Goal: Task Accomplishment & Management: Manage account settings

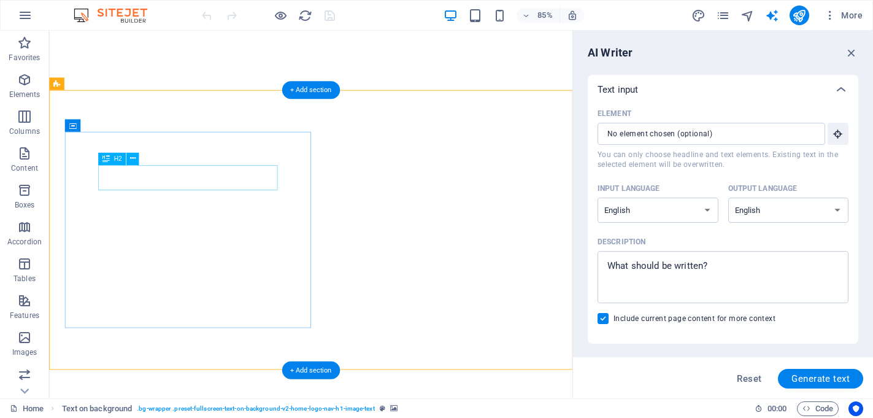
select select "English"
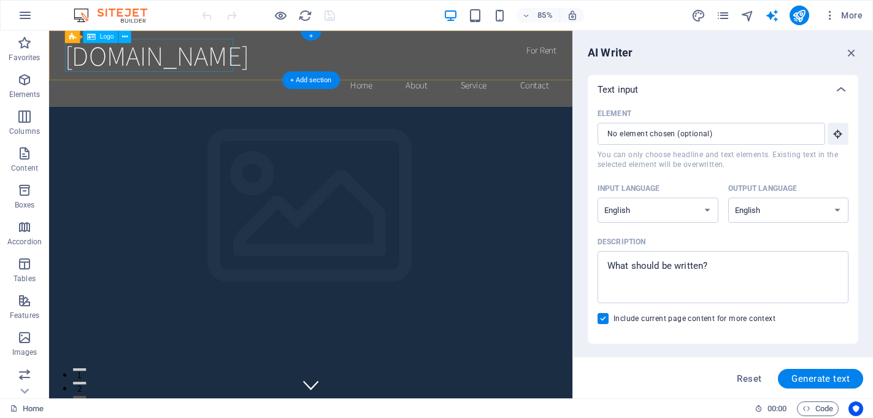
click at [212, 66] on div "[DOMAIN_NAME]" at bounding box center [357, 60] width 579 height 39
click at [170, 61] on div "[DOMAIN_NAME]" at bounding box center [357, 60] width 579 height 39
click at [152, 56] on div "Drag here to replace the existing content. Press “Ctrl” if you want to create a…" at bounding box center [311, 215] width 524 height 368
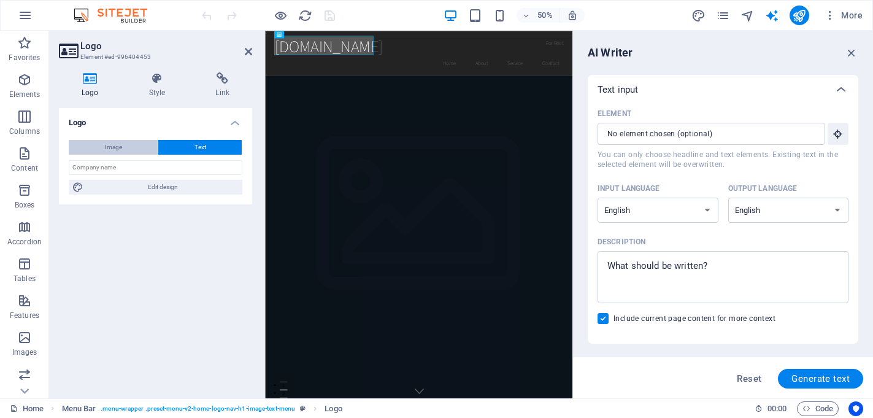
click at [109, 147] on span "Image" at bounding box center [113, 147] width 17 height 15
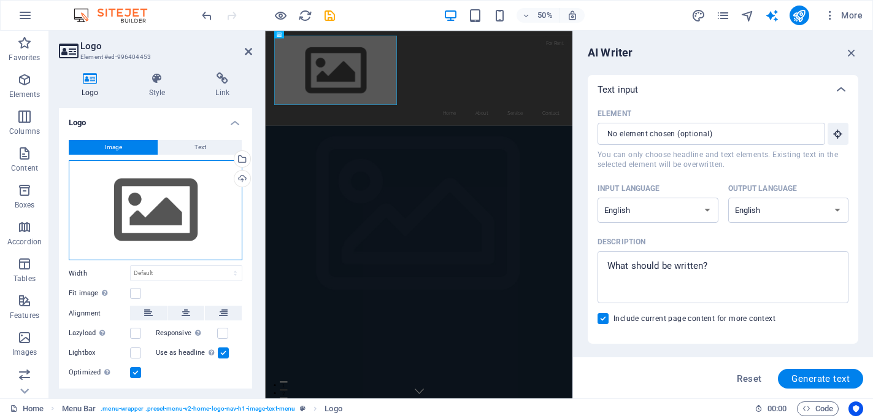
click at [159, 202] on div "Drag files here, click to choose files or select files from Files or our free s…" at bounding box center [156, 210] width 174 height 101
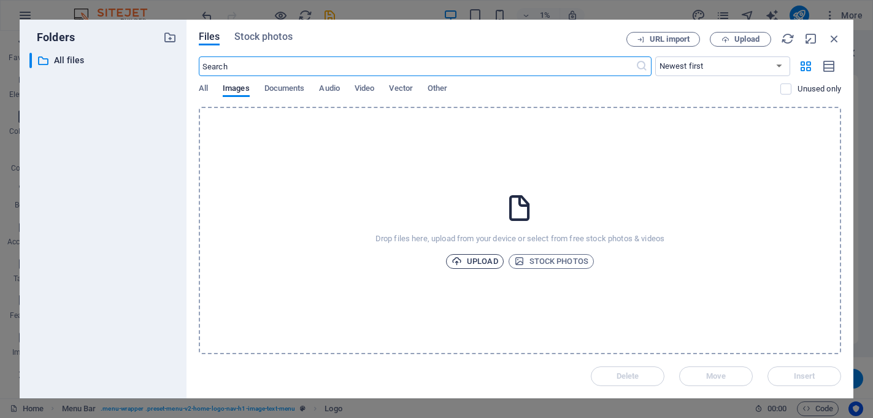
click at [477, 259] on span "Upload" at bounding box center [475, 261] width 47 height 15
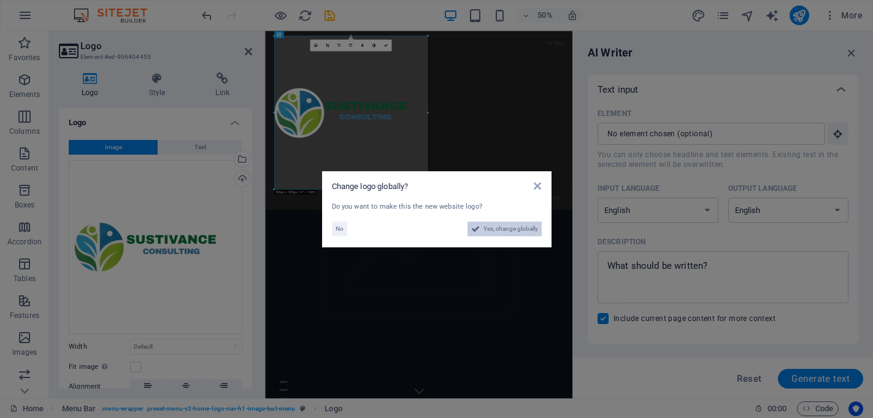
drag, startPoint x: 516, startPoint y: 229, endPoint x: 493, endPoint y: 397, distance: 169.6
click at [516, 229] on span "Yes, change globally" at bounding box center [511, 229] width 55 height 15
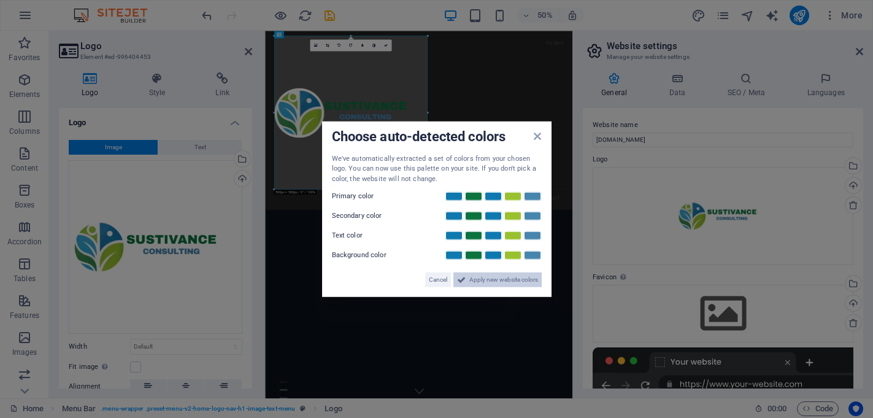
click at [501, 277] on span "Apply new website colors" at bounding box center [504, 280] width 69 height 15
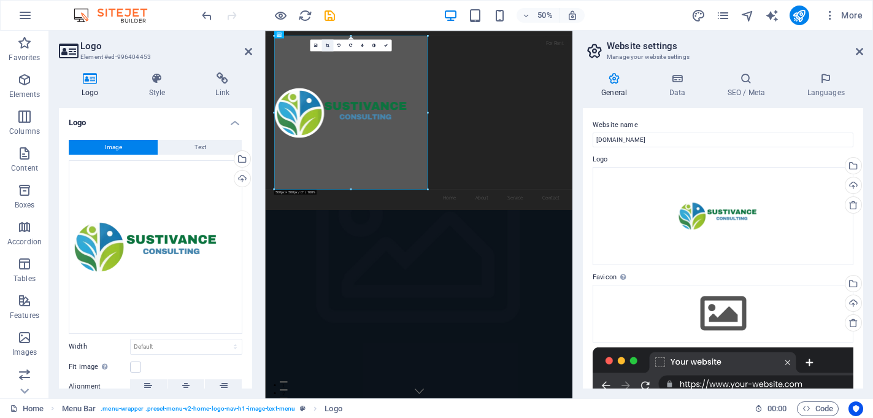
click at [328, 45] on icon at bounding box center [328, 46] width 4 height 4
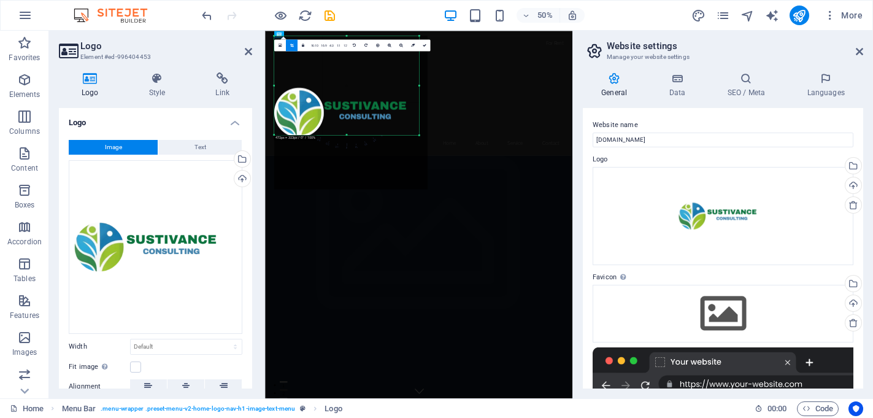
drag, startPoint x: 428, startPoint y: 188, endPoint x: 411, endPoint y: 79, distance: 110.0
click at [411, 79] on div "180 170 160 150 140 130 120 110 100 90 80 70 60 50 40 30 20 10 0 -10 -20 -30 -4…" at bounding box center [346, 85] width 145 height 99
drag, startPoint x: 420, startPoint y: 135, endPoint x: 424, endPoint y: 152, distance: 17.7
click at [422, 144] on div "180 170 160 150 140 130 120 110 100 90 80 70 60 50 40 30 20 10 0 -10 -20 -30 -4…" at bounding box center [347, 90] width 147 height 108
drag, startPoint x: 273, startPoint y: 144, endPoint x: 262, endPoint y: 144, distance: 10.4
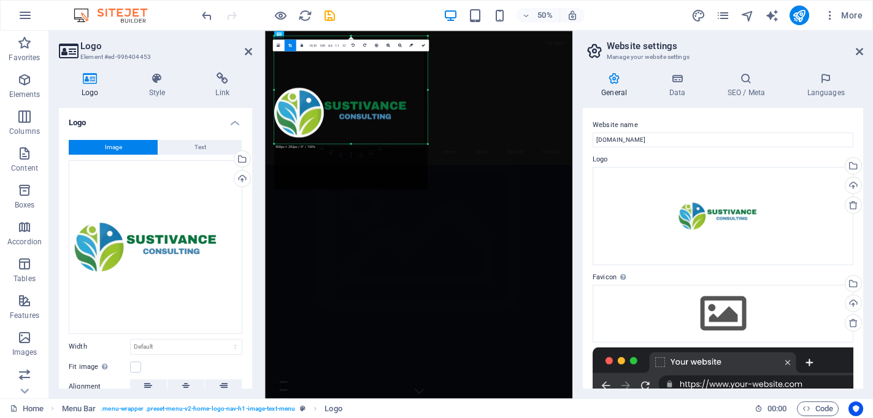
click at [262, 144] on div "Logo Element #ed-996404453 Logo Style Link Logo Image Text Drag files here, cli…" at bounding box center [311, 215] width 524 height 368
click at [274, 90] on div "180 170 160 150 140 130 120 110 100 90 80 70 60 50 40 30 20 10 0 -10 -20 -30 -4…" at bounding box center [350, 90] width 153 height 108
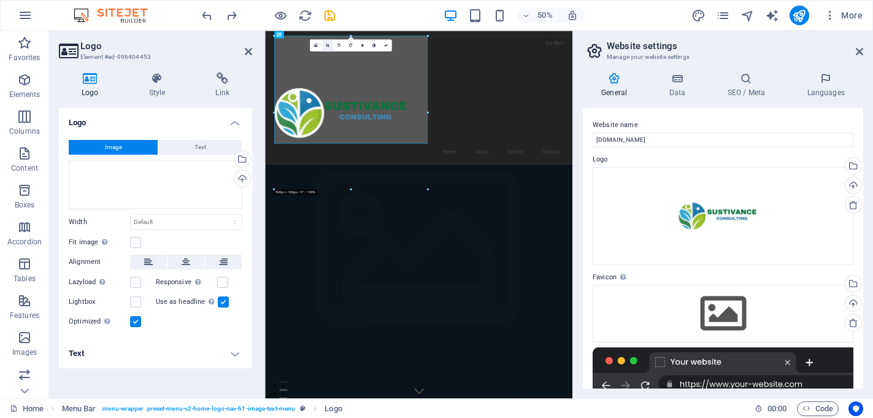
click at [327, 45] on icon at bounding box center [328, 46] width 4 height 4
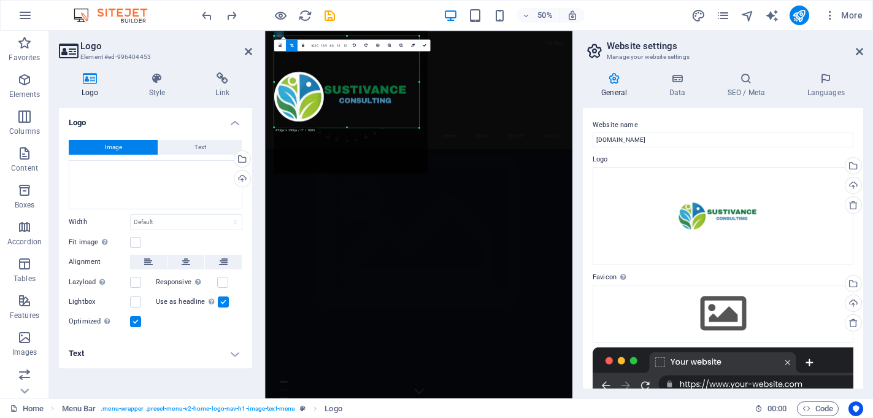
drag, startPoint x: 425, startPoint y: 37, endPoint x: 409, endPoint y: 69, distance: 36.0
click at [409, 69] on div "180 170 160 150 140 130 120 110 100 90 80 70 60 50 40 30 20 10 0 -10 -20 -30 -4…" at bounding box center [346, 82] width 145 height 92
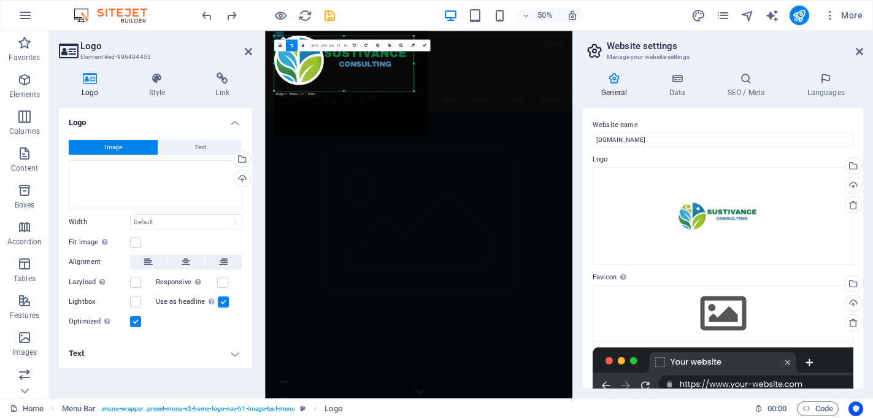
drag, startPoint x: 418, startPoint y: 36, endPoint x: 406, endPoint y: 109, distance: 74.0
click at [406, 91] on div "180 170 160 150 140 130 120 110 100 90 80 70 60 50 40 30 20 10 0 -10 -20 -30 -4…" at bounding box center [343, 63] width 139 height 55
click at [412, 88] on div at bounding box center [414, 90] width 4 height 4
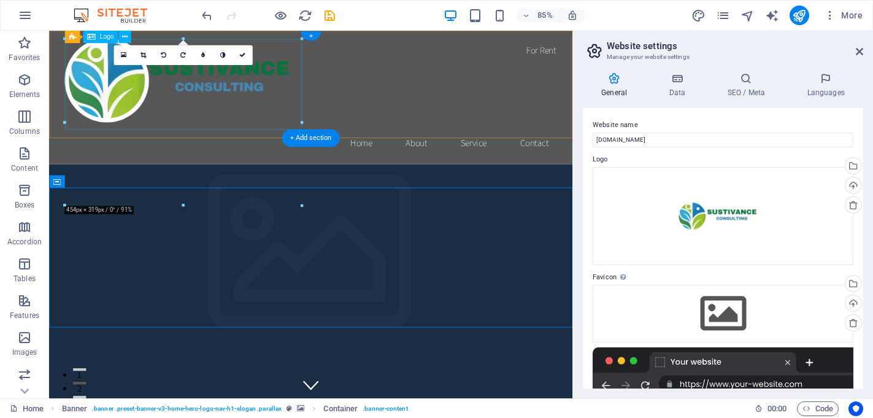
click at [255, 80] on div at bounding box center [357, 94] width 579 height 107
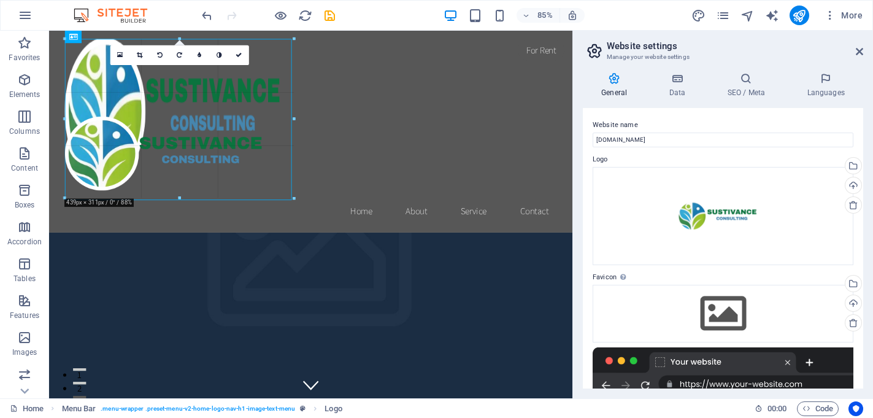
drag, startPoint x: 300, startPoint y: 41, endPoint x: 288, endPoint y: 50, distance: 15.2
click at [288, 50] on div "180 170 160 150 140 130 120 110 100 90 80 70 60 50 40 30 20 10 0 -10 -20 -30 -4…" at bounding box center [179, 119] width 229 height 160
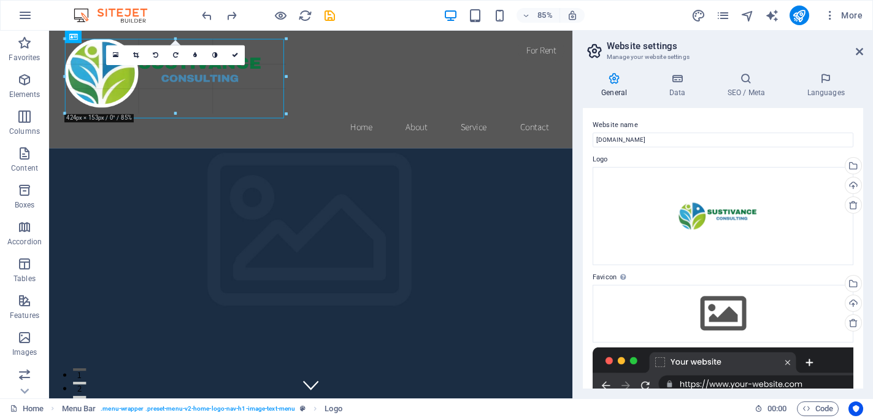
drag, startPoint x: 66, startPoint y: 125, endPoint x: 90, endPoint y: 106, distance: 29.7
click at [90, 106] on div "180 170 160 150 140 130 120 110 100 90 80 70 60 50 40 30 20 10 0 -10 -20 -30 -4…" at bounding box center [175, 76] width 221 height 75
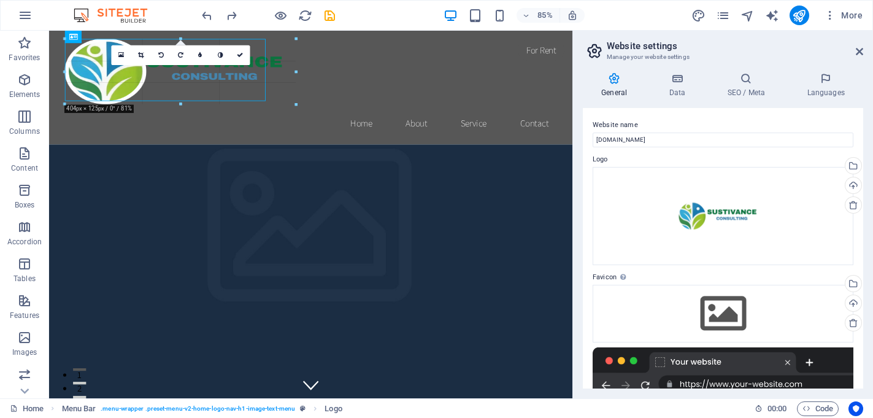
drag, startPoint x: 271, startPoint y: 118, endPoint x: 233, endPoint y: 109, distance: 39.1
click at [233, 104] on div "180 170 160 150 140 130 120 110 100 90 80 70 60 50 40 30 20 10 0 -10 -20 -30 -4…" at bounding box center [180, 71] width 231 height 65
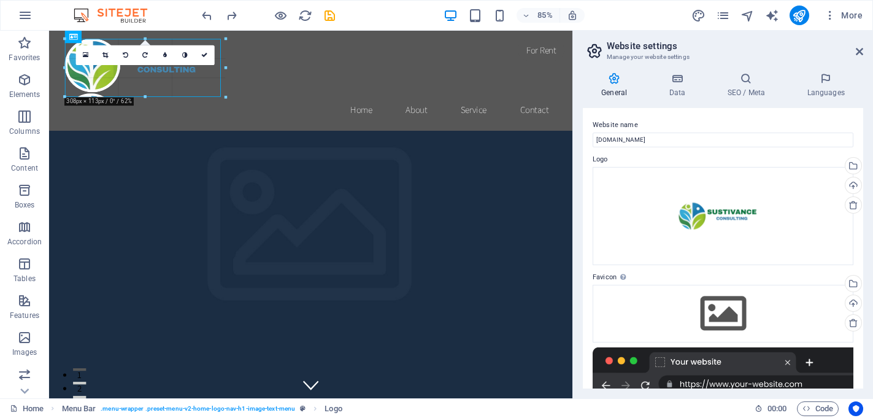
drag, startPoint x: 285, startPoint y: 123, endPoint x: 188, endPoint y: 50, distance: 120.5
click at [209, 74] on div "180 170 160 150 140 130 120 110 100 90 80 70 60 50 40 30 20 10 0 -10 -20 -30 -4…" at bounding box center [145, 68] width 160 height 58
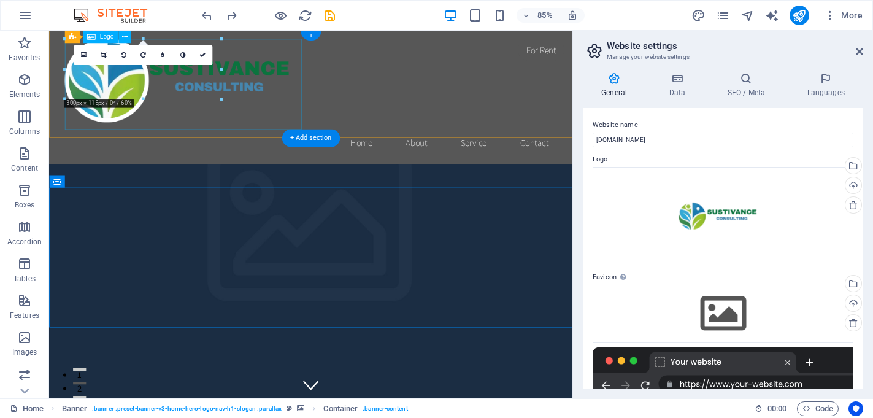
click at [287, 90] on div at bounding box center [357, 94] width 579 height 107
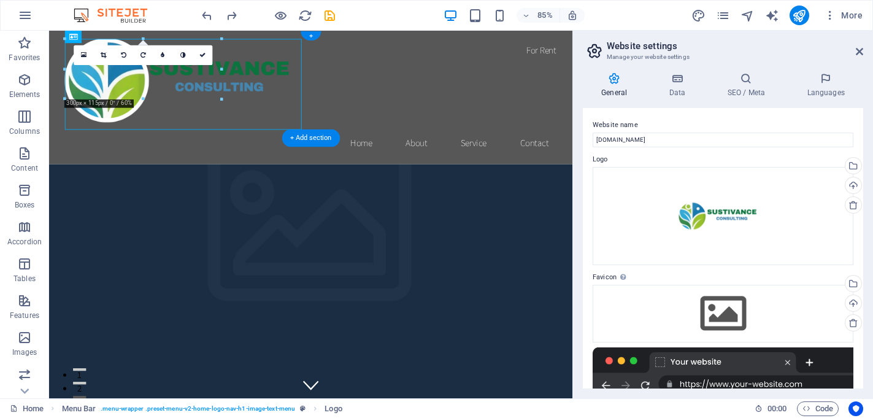
drag, startPoint x: 287, startPoint y: 90, endPoint x: 276, endPoint y: 128, distance: 40.4
click at [276, 128] on div at bounding box center [357, 94] width 579 height 107
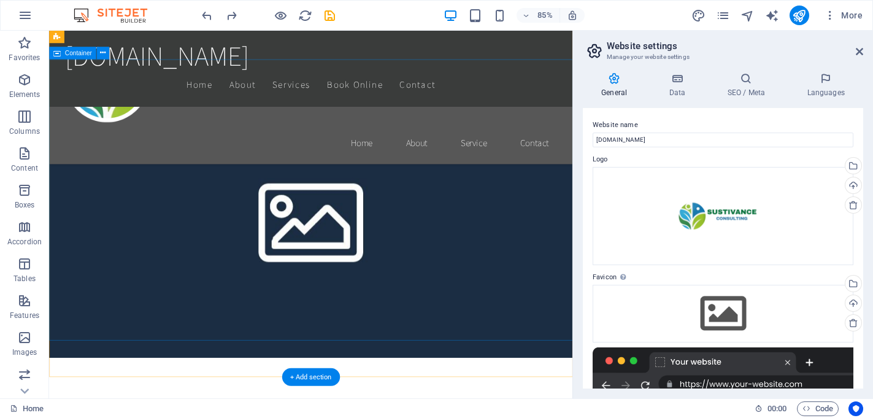
scroll to position [779, 0]
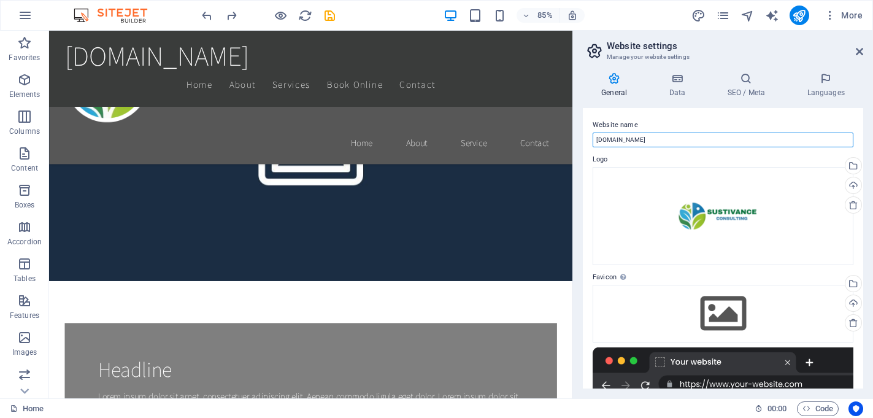
click at [650, 141] on input "[DOMAIN_NAME]" at bounding box center [723, 140] width 261 height 15
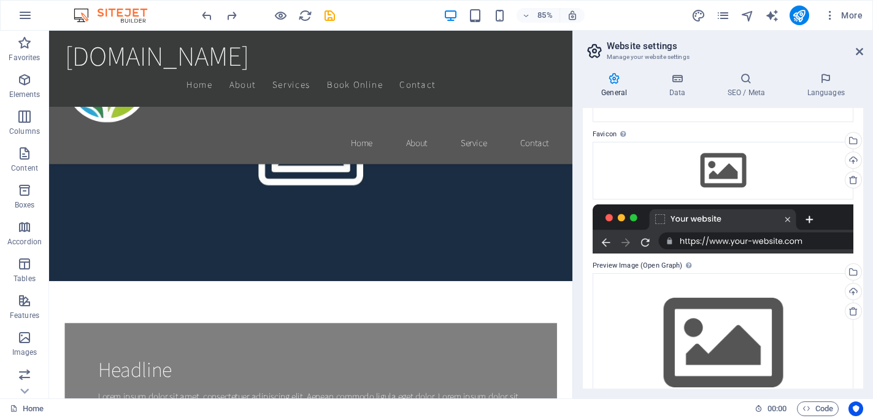
scroll to position [178, 0]
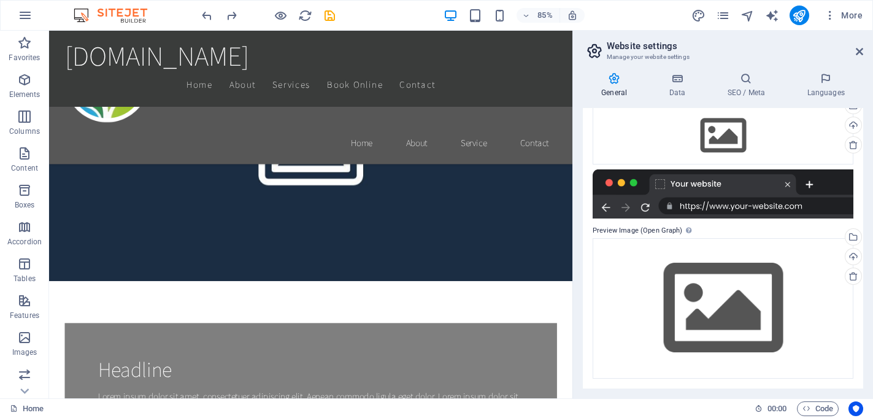
click at [728, 206] on div at bounding box center [723, 193] width 261 height 49
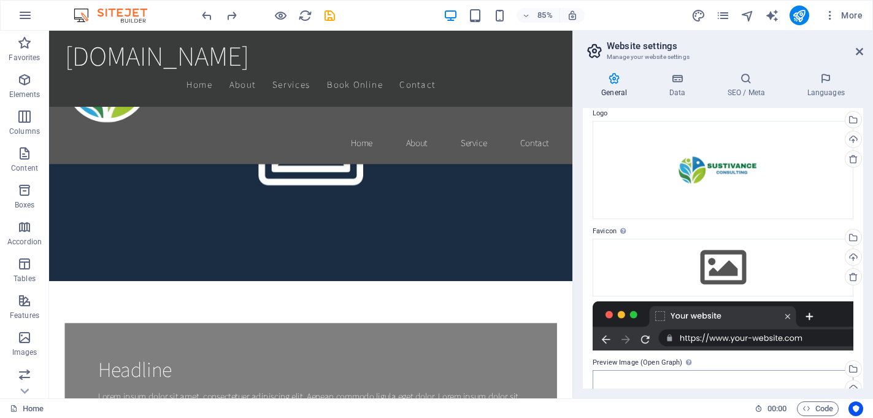
scroll to position [0, 0]
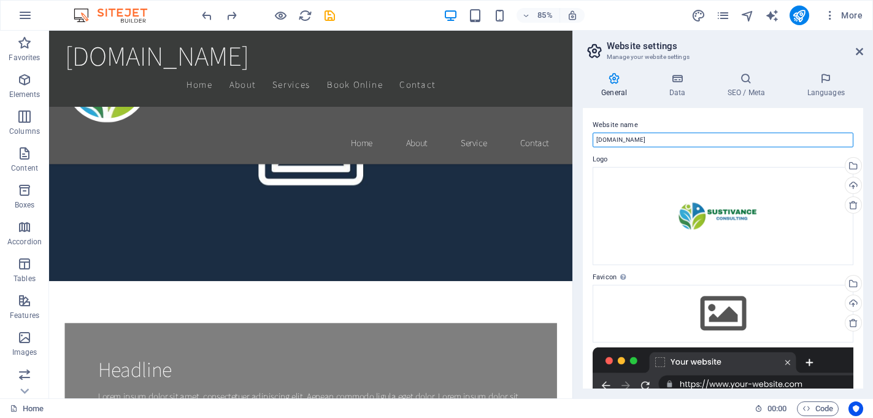
click at [650, 137] on input "[DOMAIN_NAME]" at bounding box center [723, 140] width 261 height 15
type input "Sustivance Consulting"
click at [702, 123] on label "Website name" at bounding box center [723, 125] width 261 height 15
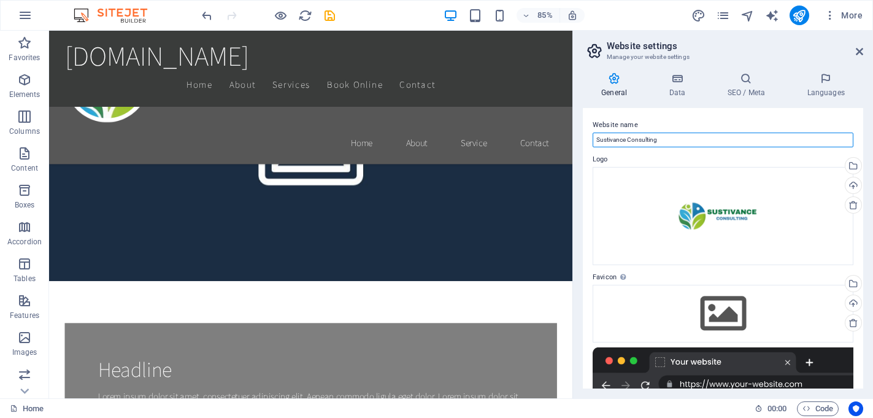
click at [702, 133] on input "Sustivance Consulting" at bounding box center [723, 140] width 261 height 15
click at [858, 50] on icon at bounding box center [859, 52] width 7 height 10
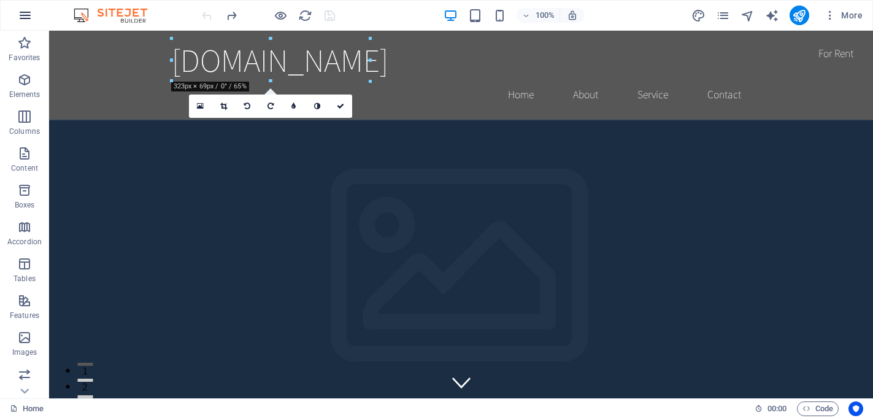
click at [25, 17] on icon "button" at bounding box center [25, 15] width 15 height 15
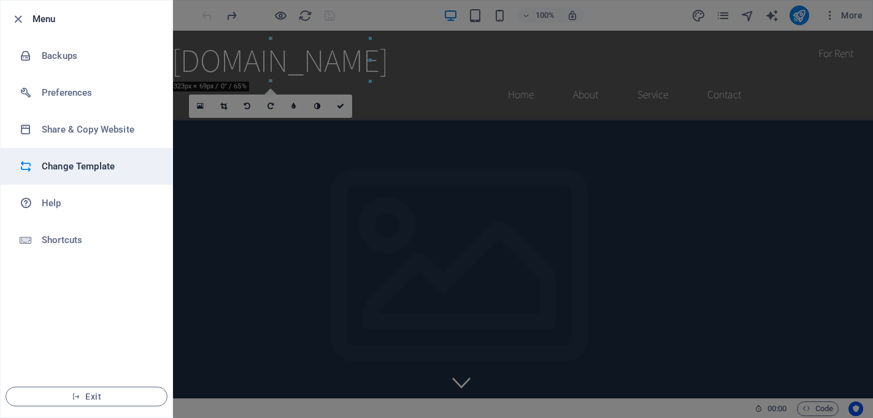
click at [71, 160] on h6 "Change Template" at bounding box center [99, 166] width 114 height 15
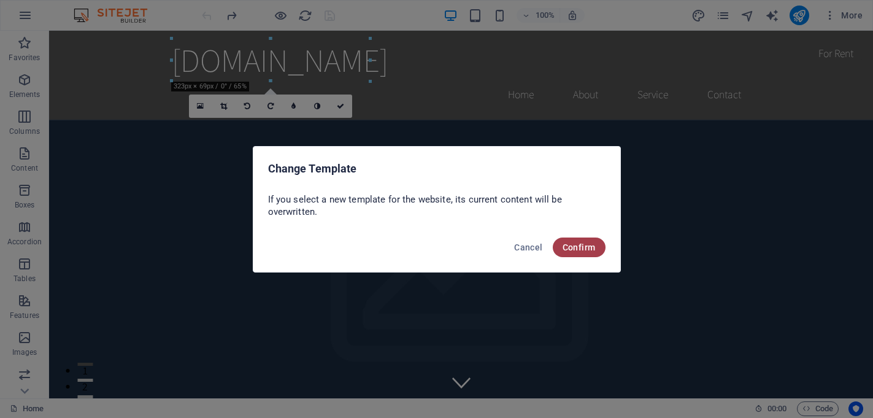
click at [583, 249] on span "Confirm" at bounding box center [579, 247] width 33 height 10
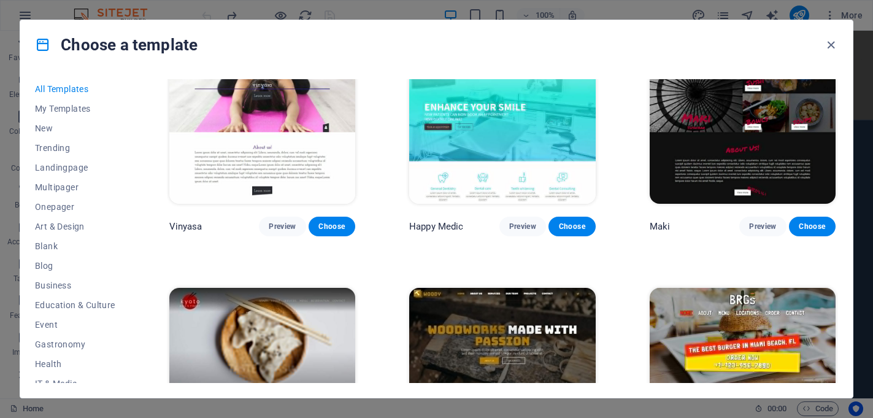
scroll to position [5565, 0]
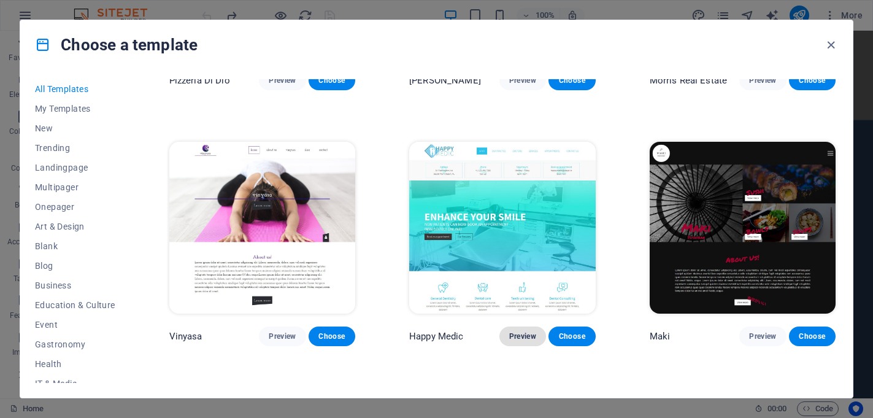
click at [525, 331] on span "Preview" at bounding box center [522, 336] width 27 height 10
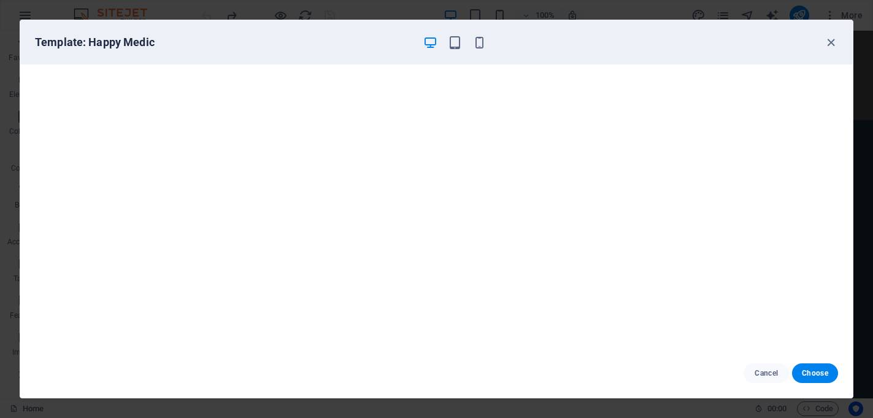
scroll to position [3, 0]
click at [815, 374] on span "Choose" at bounding box center [815, 373] width 26 height 10
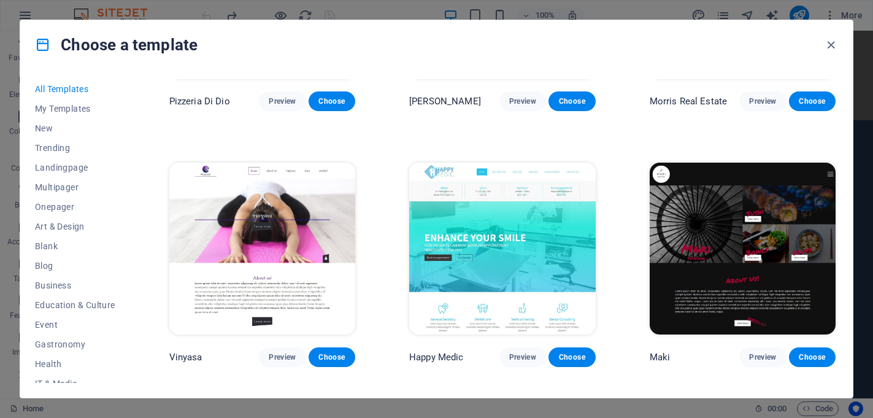
scroll to position [5545, 0]
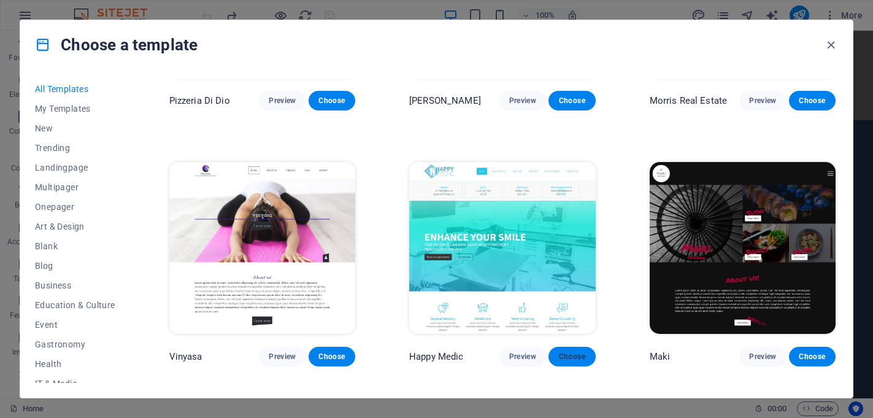
click at [573, 352] on span "Choose" at bounding box center [572, 357] width 27 height 10
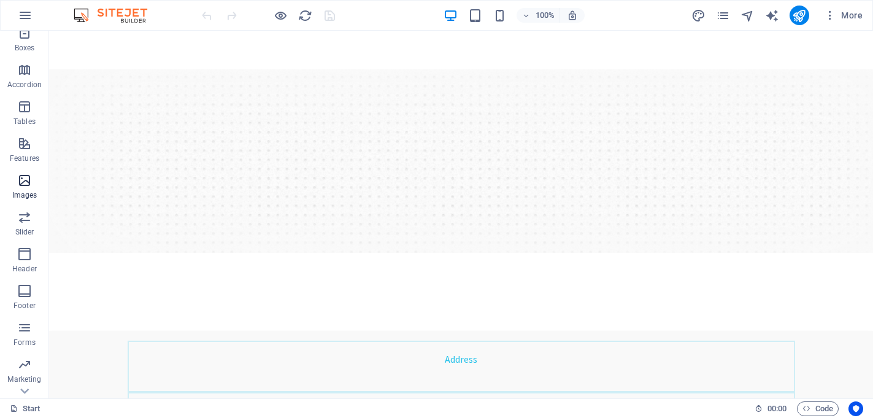
scroll to position [185, 0]
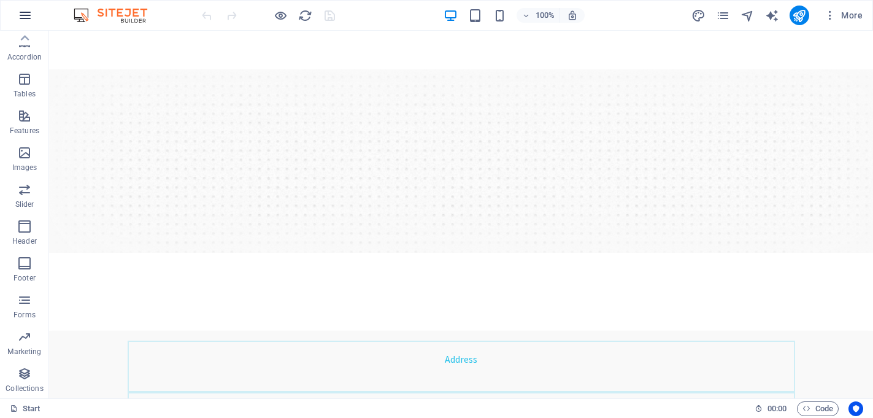
click at [28, 15] on icon "button" at bounding box center [25, 15] width 15 height 15
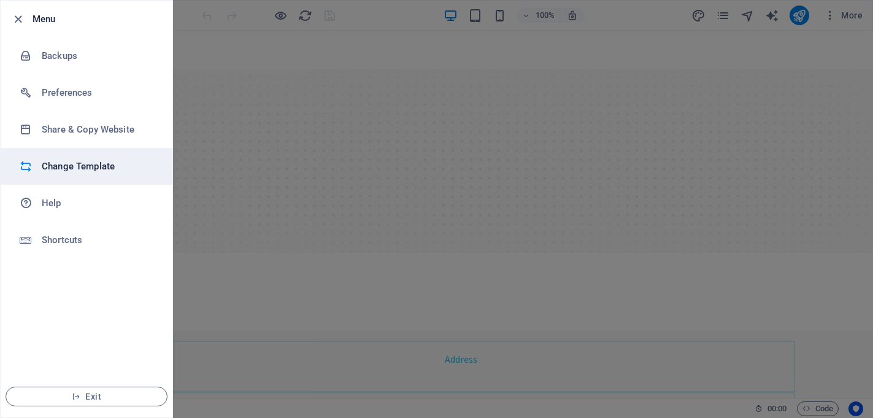
click at [77, 161] on h6 "Change Template" at bounding box center [99, 166] width 114 height 15
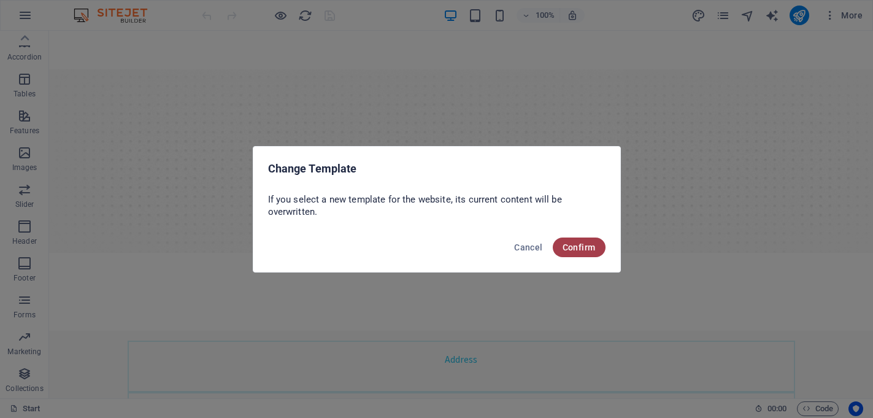
click at [573, 249] on span "Confirm" at bounding box center [579, 247] width 33 height 10
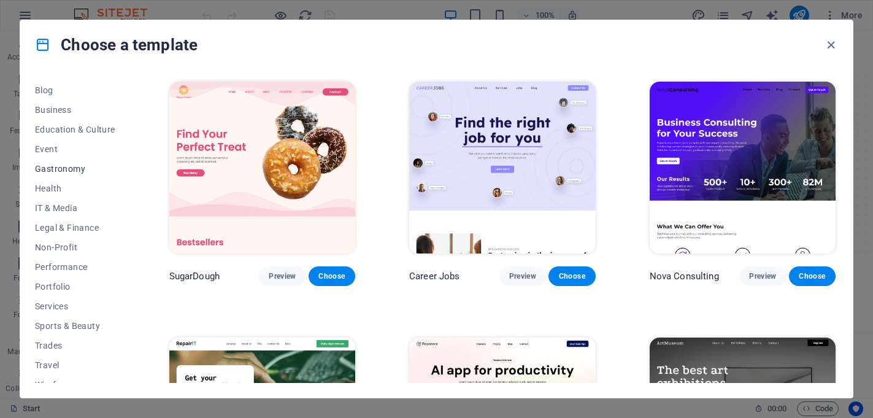
scroll to position [187, 0]
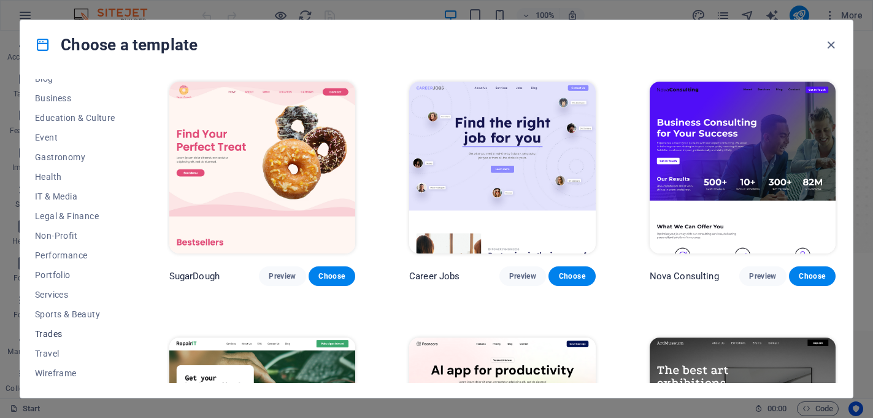
click at [48, 333] on span "Trades" at bounding box center [75, 334] width 80 height 10
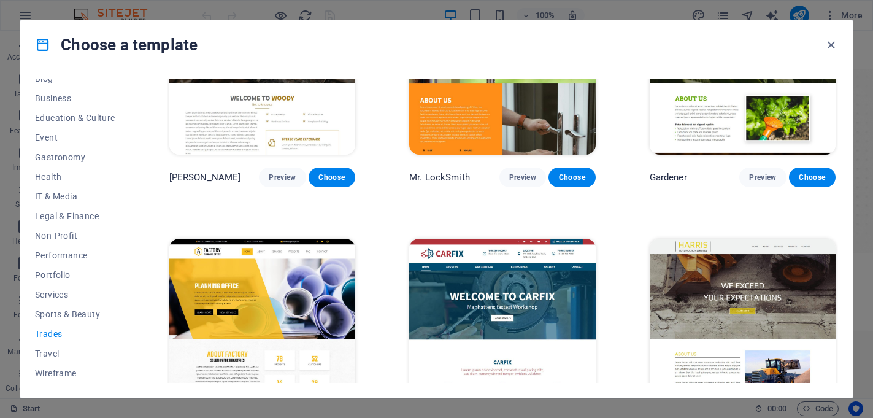
scroll to position [410, 0]
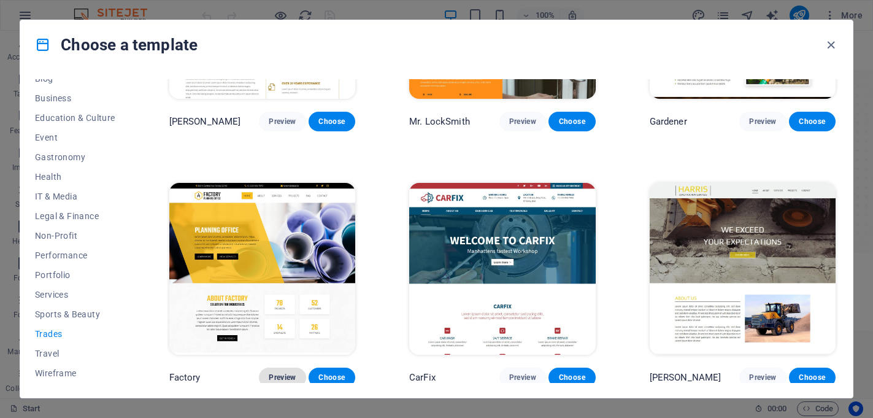
click at [280, 376] on span "Preview" at bounding box center [282, 378] width 27 height 10
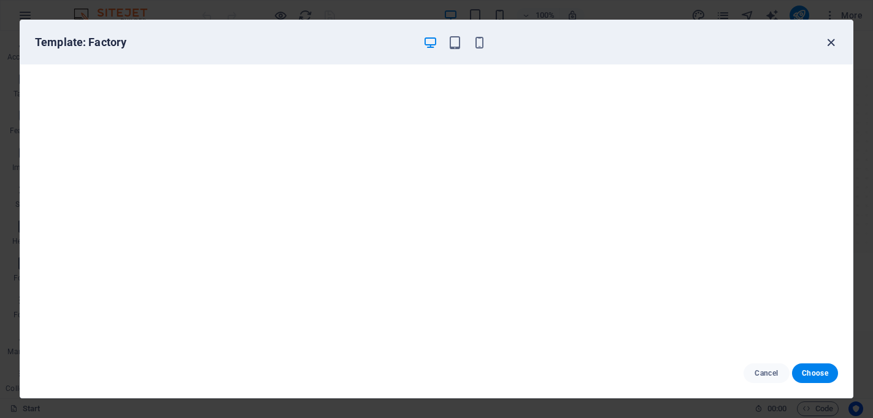
click at [830, 37] on icon "button" at bounding box center [831, 43] width 14 height 14
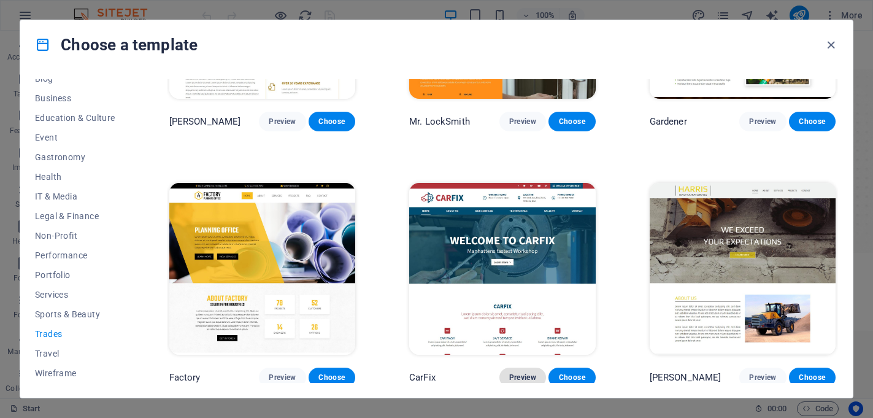
click at [514, 375] on span "Preview" at bounding box center [522, 378] width 27 height 10
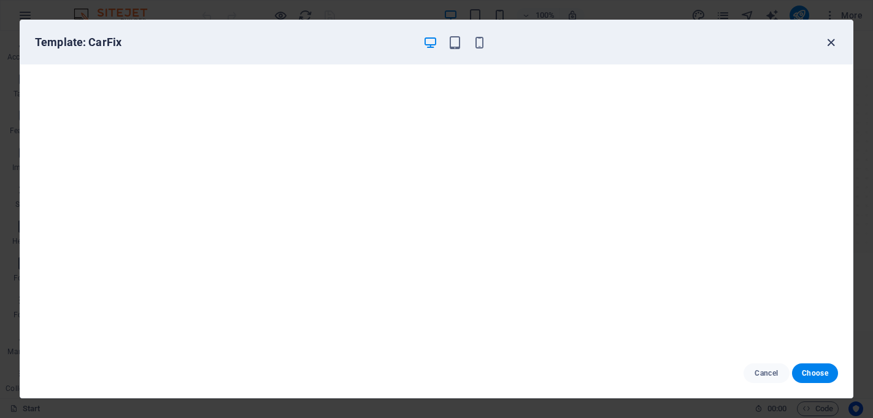
click at [830, 42] on icon "button" at bounding box center [831, 43] width 14 height 14
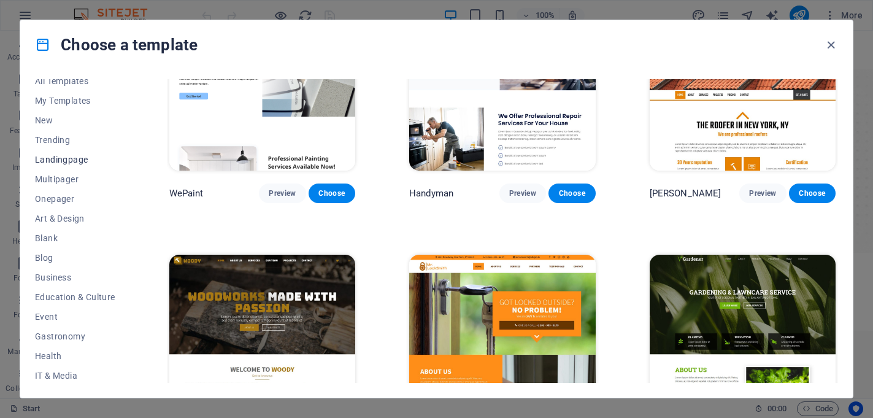
scroll to position [14, 0]
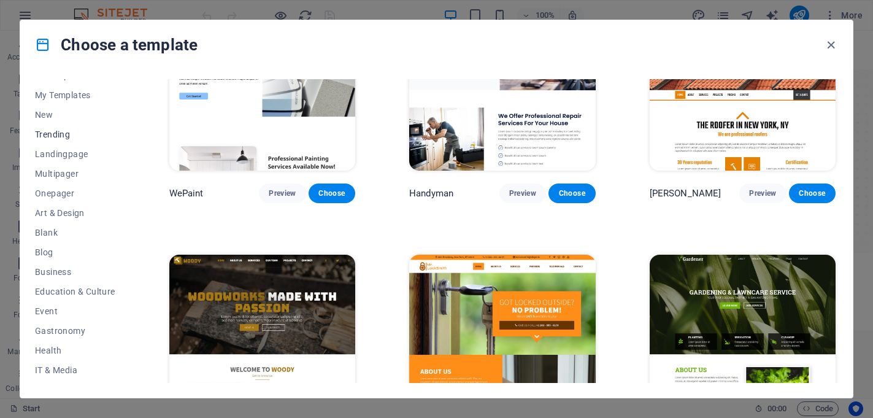
click at [53, 137] on span "Trending" at bounding box center [75, 134] width 80 height 10
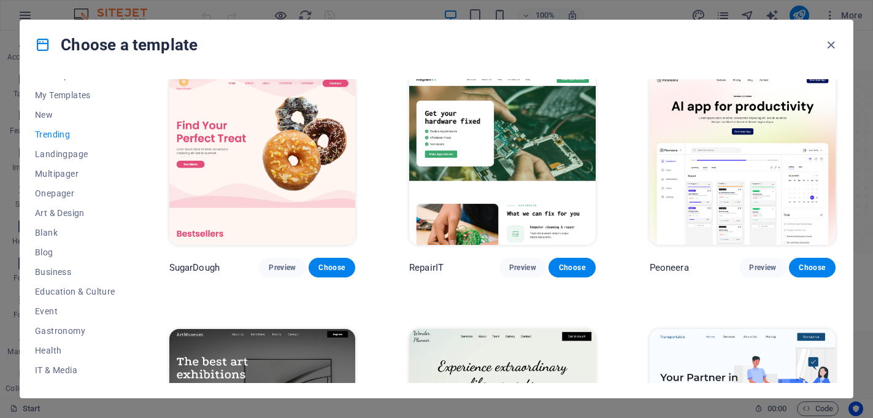
scroll to position [0, 0]
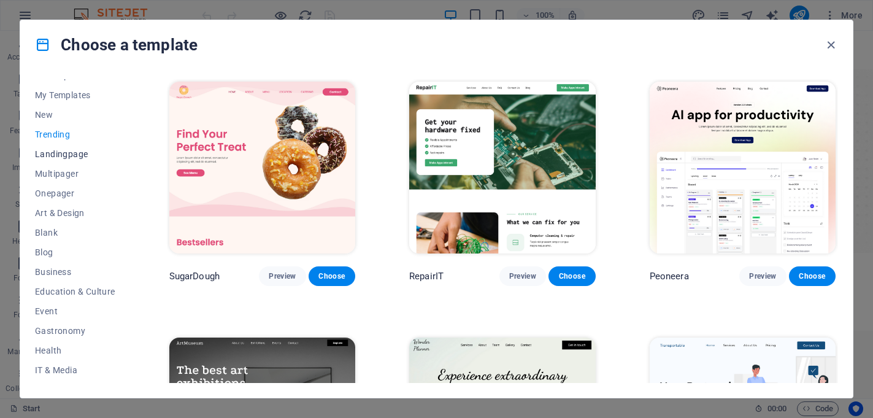
click at [56, 153] on span "Landingpage" at bounding box center [75, 154] width 80 height 10
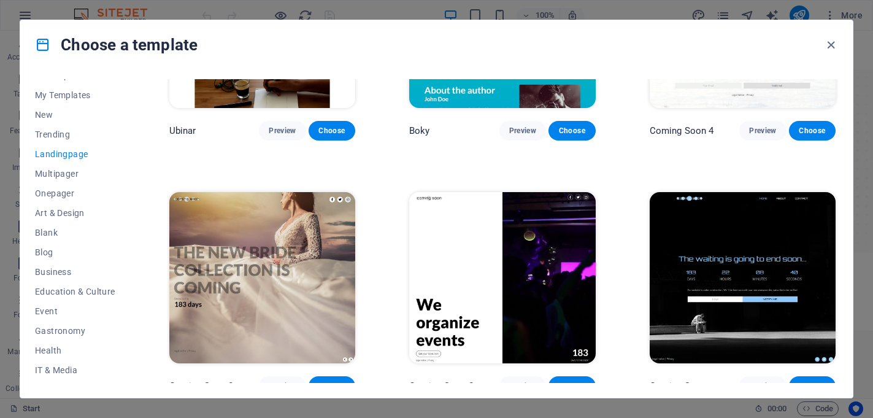
scroll to position [1936, 0]
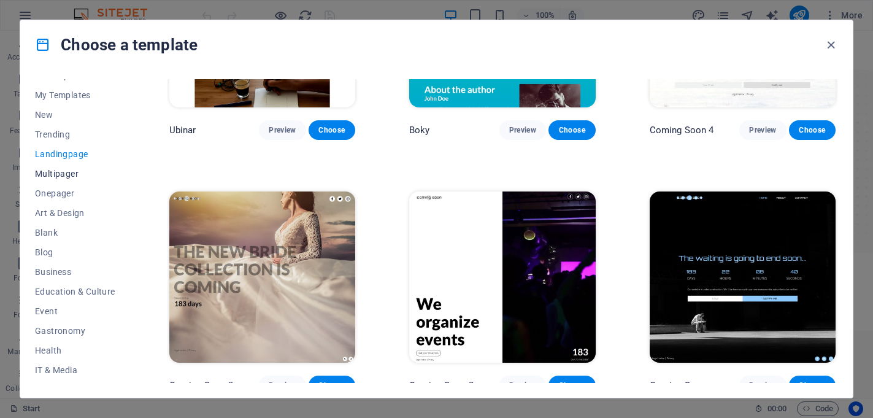
click at [60, 171] on span "Multipager" at bounding box center [75, 174] width 80 height 10
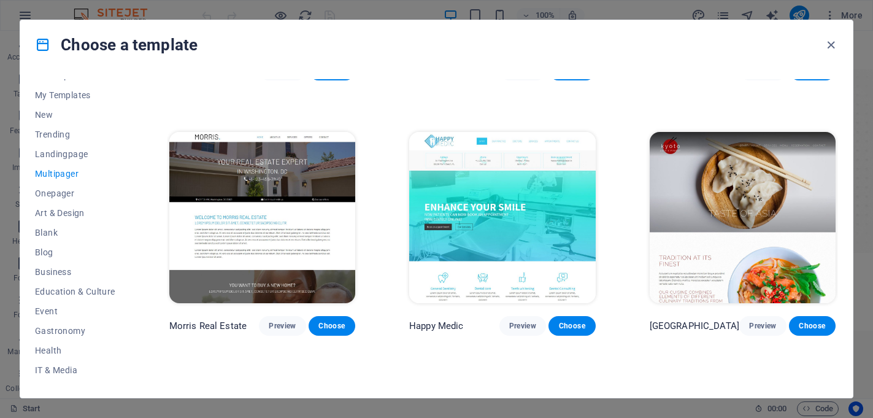
scroll to position [3272, 0]
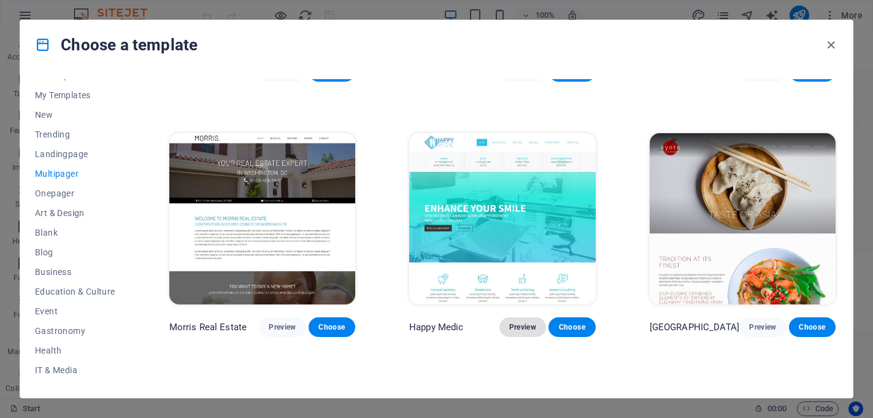
click at [516, 322] on span "Preview" at bounding box center [522, 327] width 27 height 10
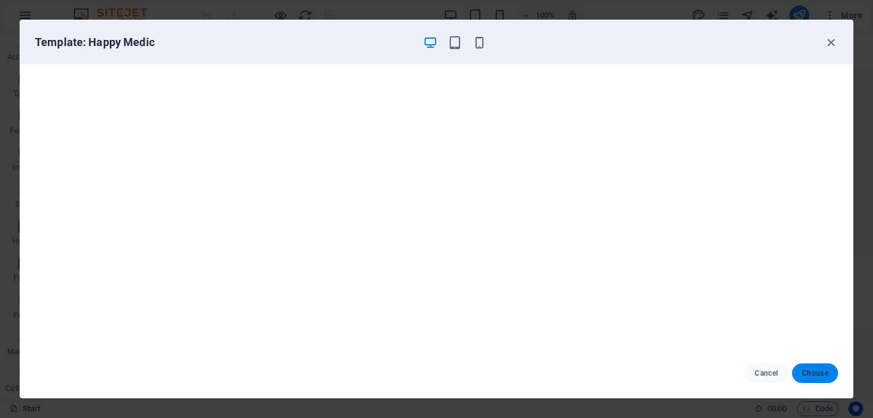
click at [831, 376] on button "Choose" at bounding box center [815, 373] width 46 height 20
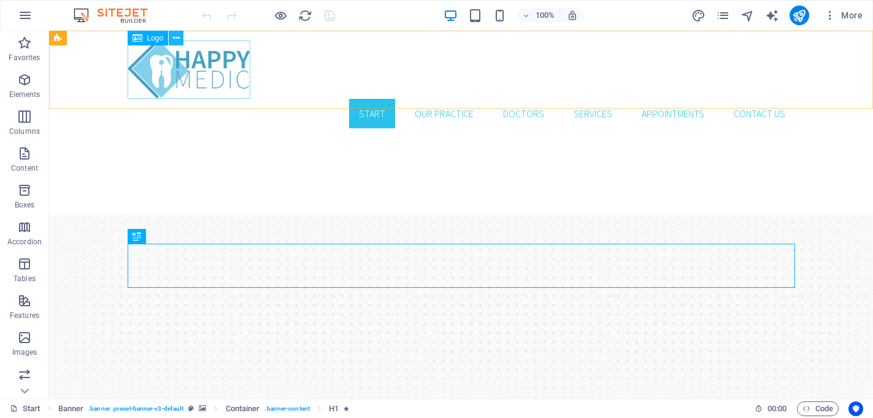
click at [180, 37] on button at bounding box center [176, 38] width 15 height 15
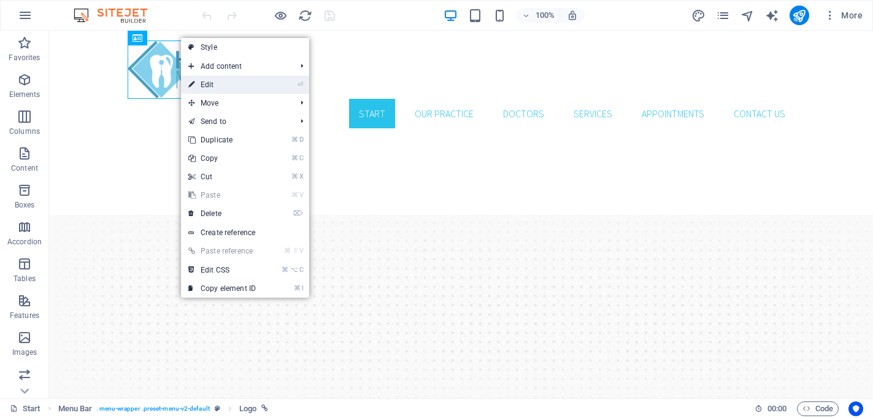
click at [262, 75] on link "⏎ Edit" at bounding box center [222, 84] width 82 height 18
select select "px"
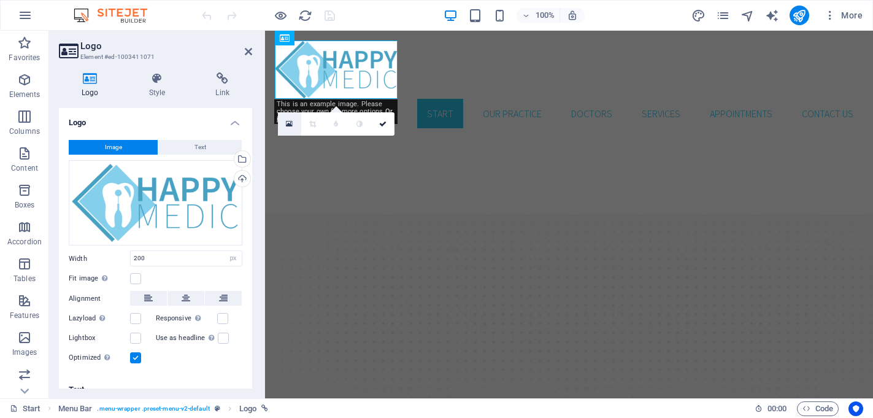
click at [291, 123] on icon at bounding box center [289, 124] width 7 height 9
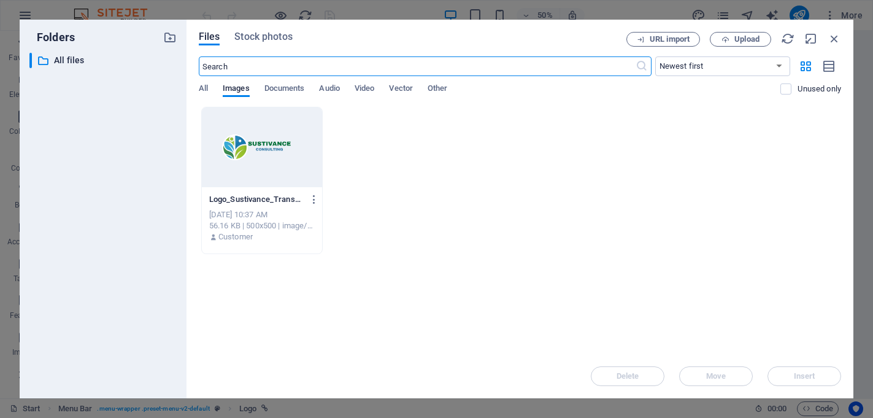
click at [268, 149] on div at bounding box center [262, 147] width 120 height 80
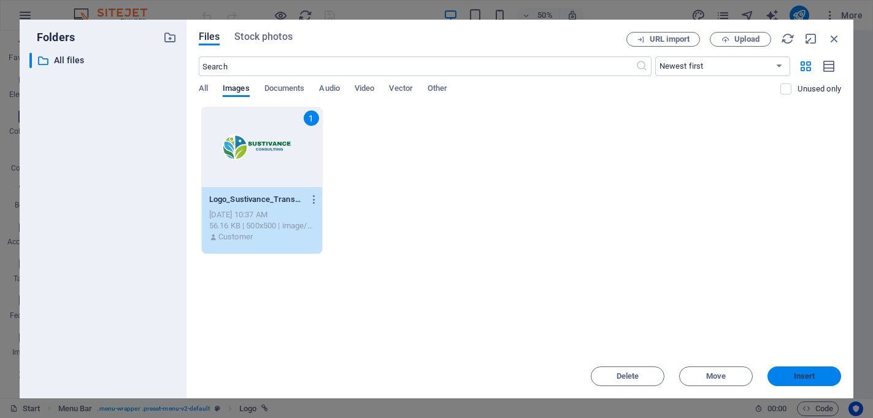
click at [805, 376] on span "Insert" at bounding box center [804, 376] width 21 height 7
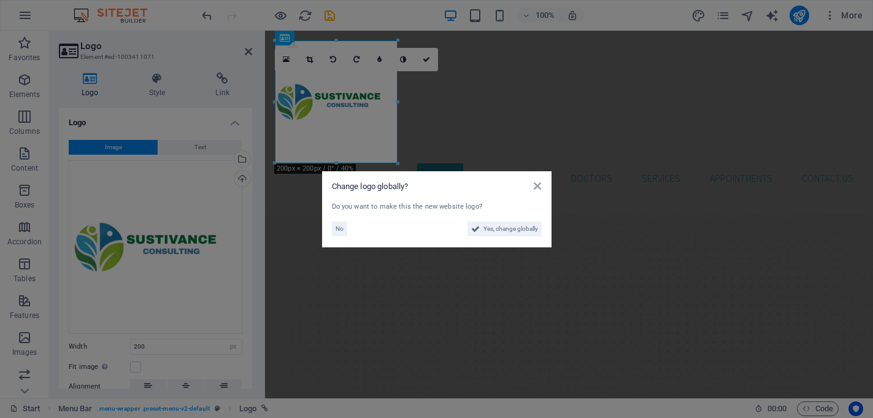
drag, startPoint x: 396, startPoint y: 166, endPoint x: 371, endPoint y: 110, distance: 61.3
click at [371, 110] on aside "Change logo globally? Do you want to make this the new website logo? No Yes, ch…" at bounding box center [436, 209] width 873 height 418
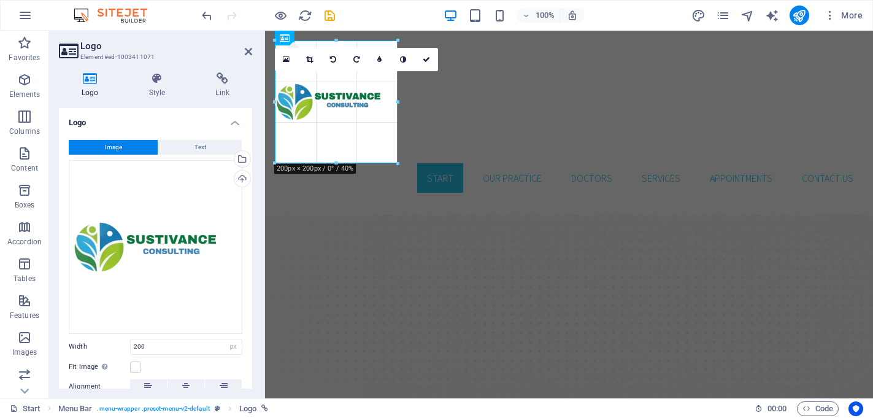
drag, startPoint x: 396, startPoint y: 163, endPoint x: 395, endPoint y: 120, distance: 43.6
click at [395, 120] on div "180 170 160 150 140 130 120 110 100 90 80 70 60 50 40 30 20 10 0 -10 -20 -30 -4…" at bounding box center [336, 102] width 123 height 123
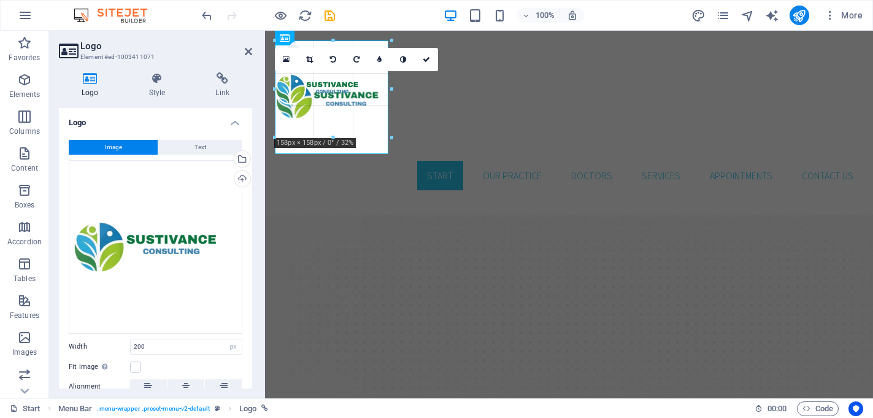
drag, startPoint x: 336, startPoint y: 164, endPoint x: 353, endPoint y: 156, distance: 19.2
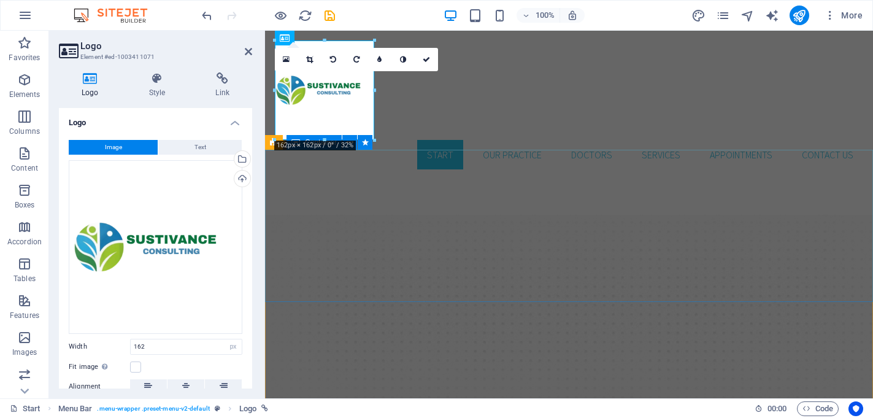
type input "200"
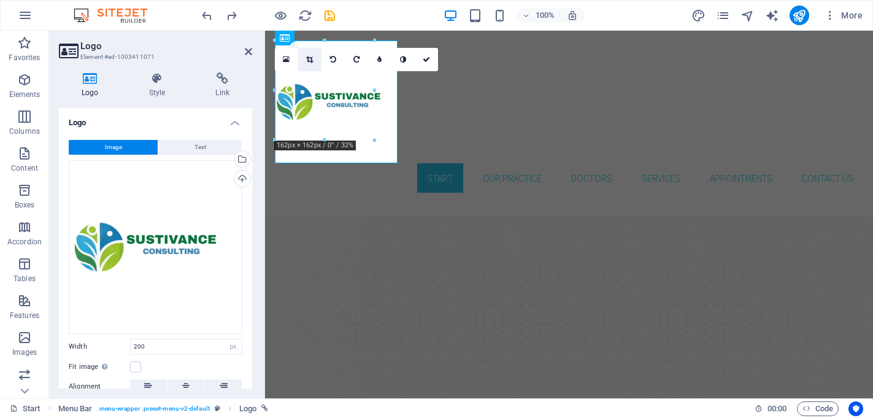
click at [311, 60] on icon at bounding box center [309, 59] width 7 height 7
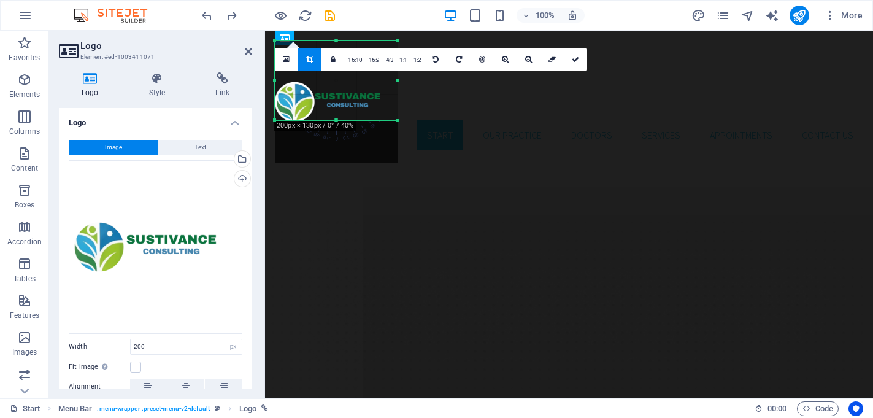
drag, startPoint x: 398, startPoint y: 163, endPoint x: 401, endPoint y: 120, distance: 43.1
click at [401, 120] on div at bounding box center [398, 120] width 7 height 7
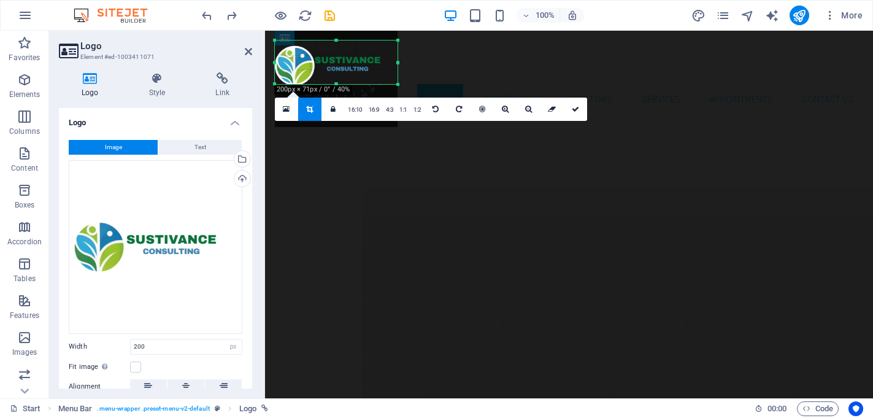
drag, startPoint x: 397, startPoint y: 42, endPoint x: 394, endPoint y: 79, distance: 36.3
click at [394, 79] on div "180 170 160 150 140 130 120 110 100 90 80 70 60 50 40 30 20 10 0 -10 -20 -30 -4…" at bounding box center [336, 63] width 123 height 44
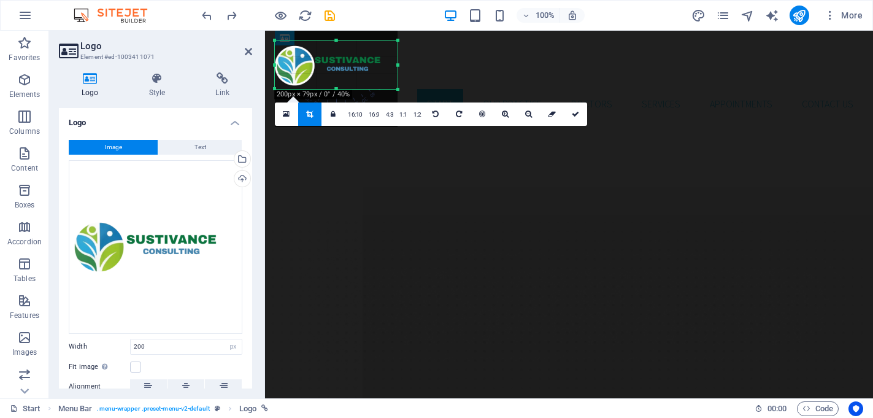
click at [398, 90] on div at bounding box center [398, 89] width 7 height 7
click at [573, 116] on icon at bounding box center [575, 113] width 7 height 7
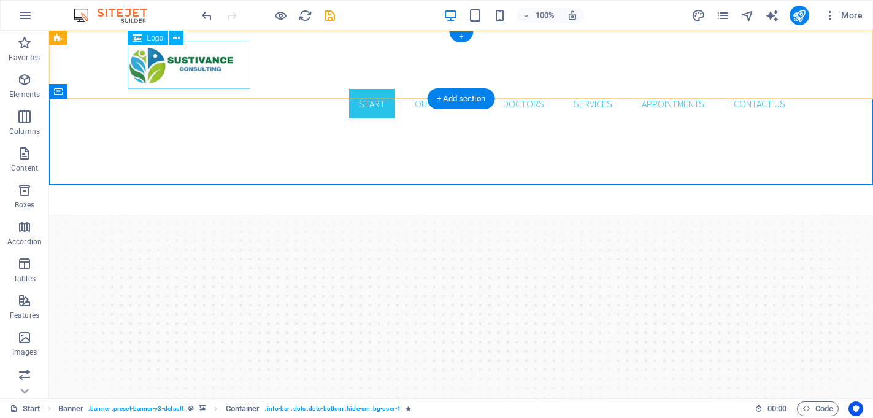
click at [204, 60] on div at bounding box center [462, 65] width 668 height 48
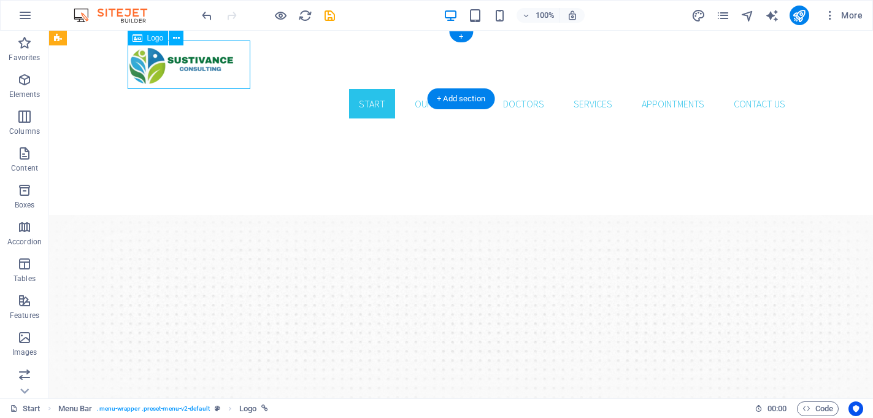
click at [185, 63] on div at bounding box center [462, 65] width 668 height 48
click at [177, 39] on icon at bounding box center [176, 38] width 7 height 13
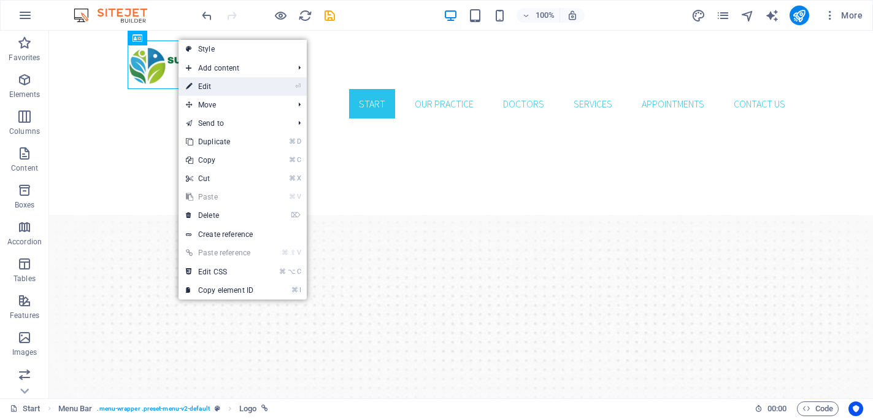
click at [211, 86] on link "⏎ Edit" at bounding box center [220, 86] width 82 height 18
select select "px"
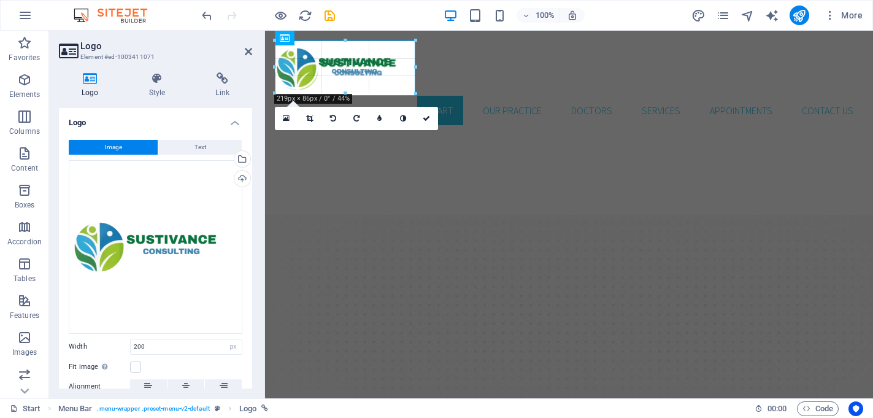
drag, startPoint x: 398, startPoint y: 87, endPoint x: 411, endPoint y: 94, distance: 15.1
type input "229"
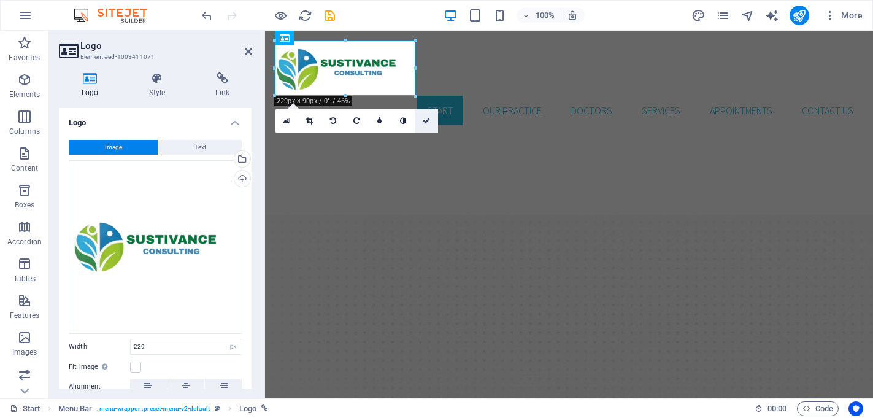
click at [425, 121] on icon at bounding box center [426, 120] width 7 height 7
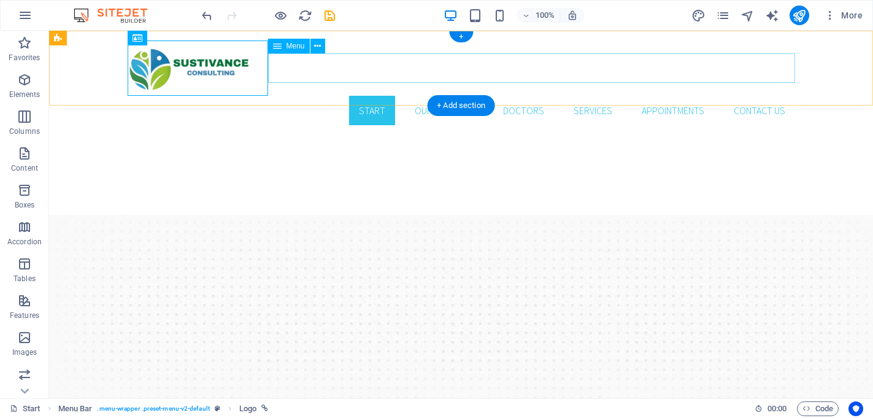
click at [363, 96] on nav "Start Our Practice Doctors Services Appointments Contact us" at bounding box center [462, 110] width 668 height 29
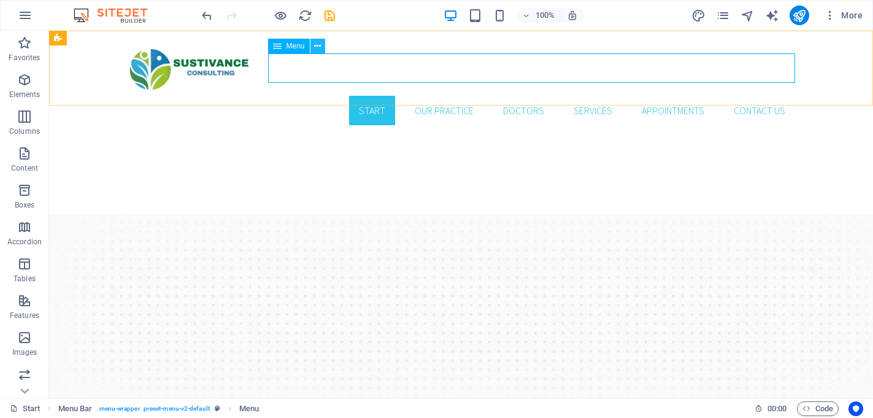
click at [319, 47] on icon at bounding box center [317, 46] width 7 height 13
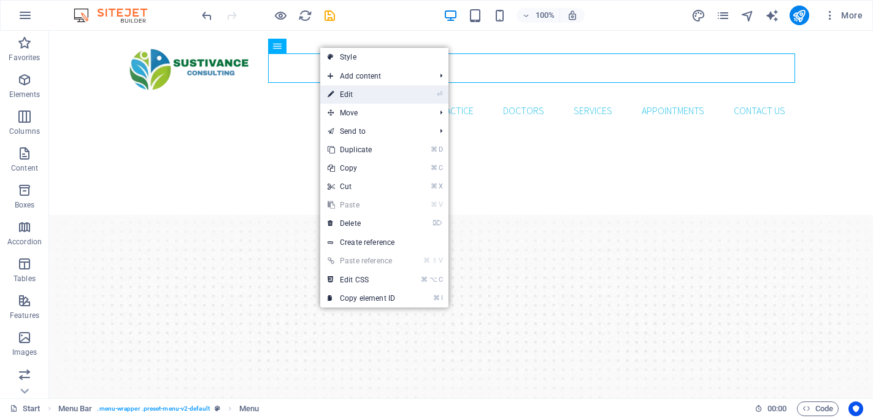
click at [361, 98] on link "⏎ Edit" at bounding box center [361, 94] width 82 height 18
select select
select select "1"
select select
select select "2"
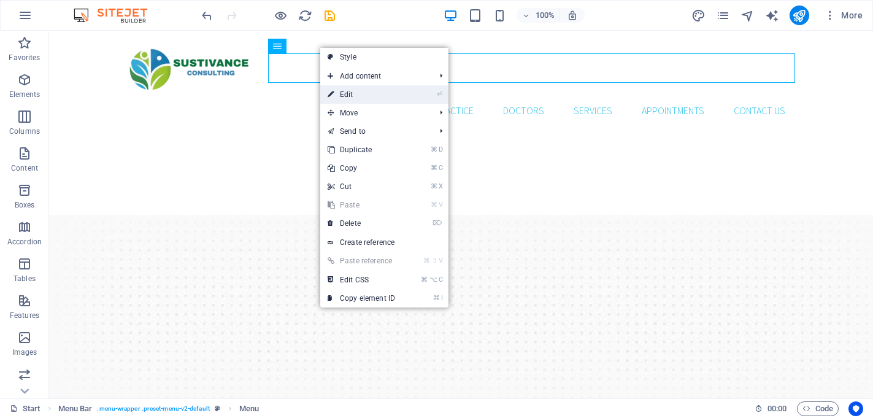
select select
select select "3"
select select
select select "4"
select select
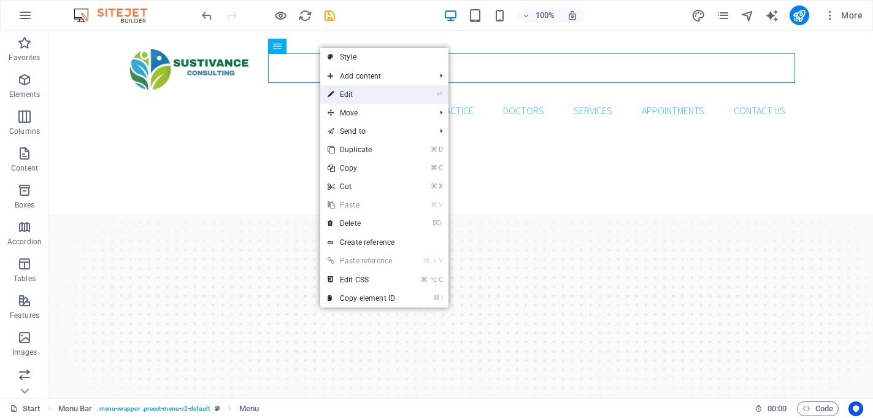
select select
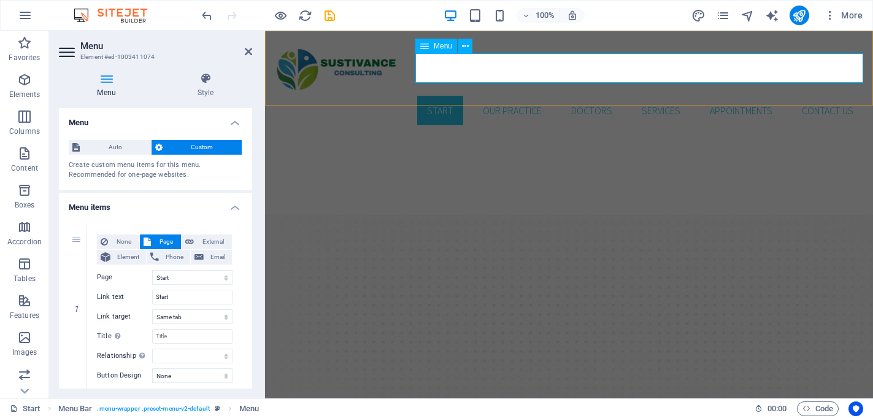
click at [447, 96] on nav "Start Our Practice Doctors Services Appointments Contact us" at bounding box center [569, 110] width 589 height 29
click at [178, 277] on select "Start Our Practice Doctors Services Appointments Legal Notice Privacy" at bounding box center [192, 277] width 80 height 15
click at [177, 296] on input "Start" at bounding box center [192, 297] width 80 height 15
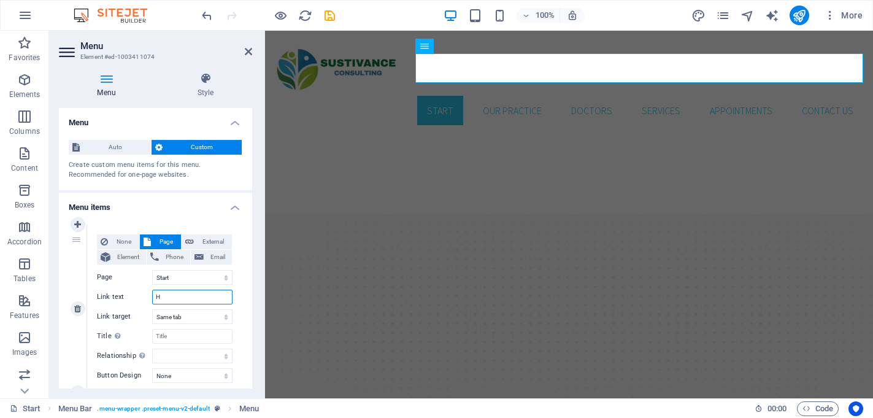
type input "Ho"
select select
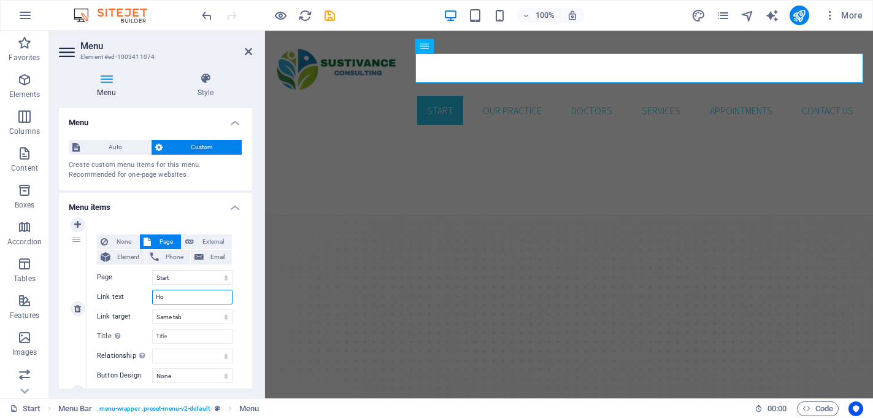
select select
type input "Home"
select select
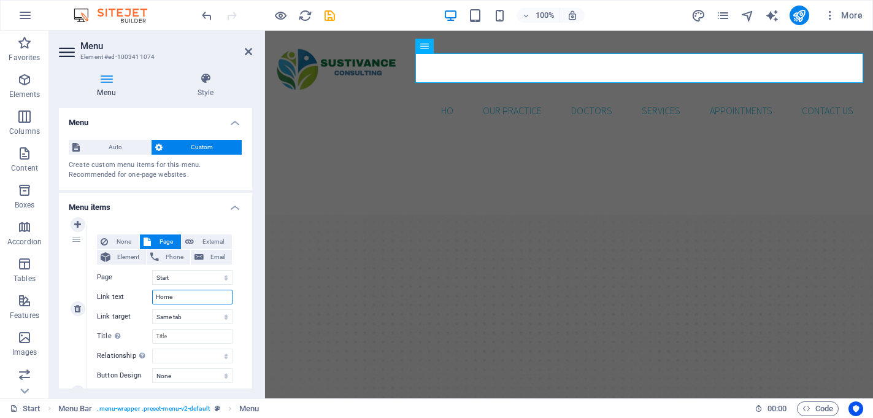
select select
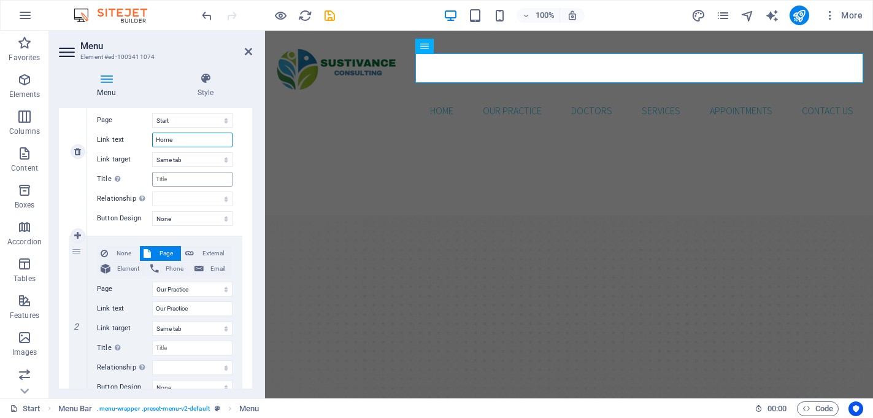
scroll to position [160, 0]
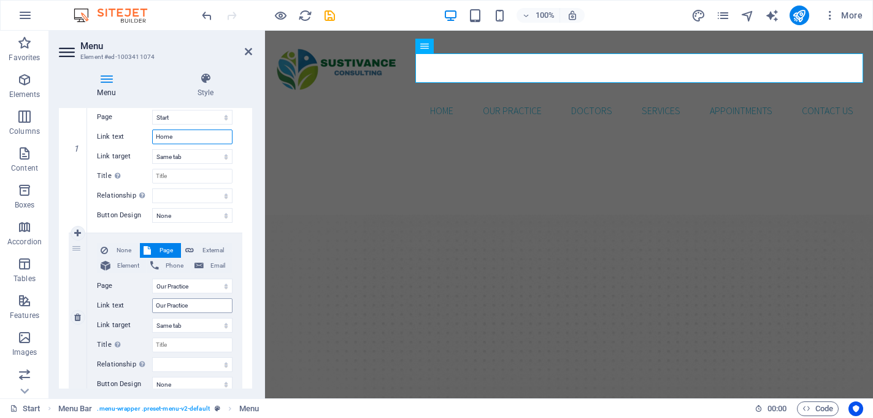
type input "Home"
click at [178, 306] on input "Our Practice" at bounding box center [192, 305] width 80 height 15
type input "Abu"
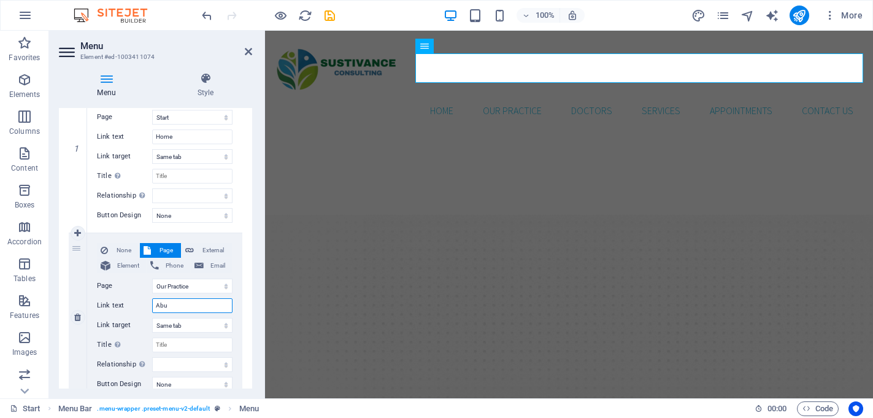
select select
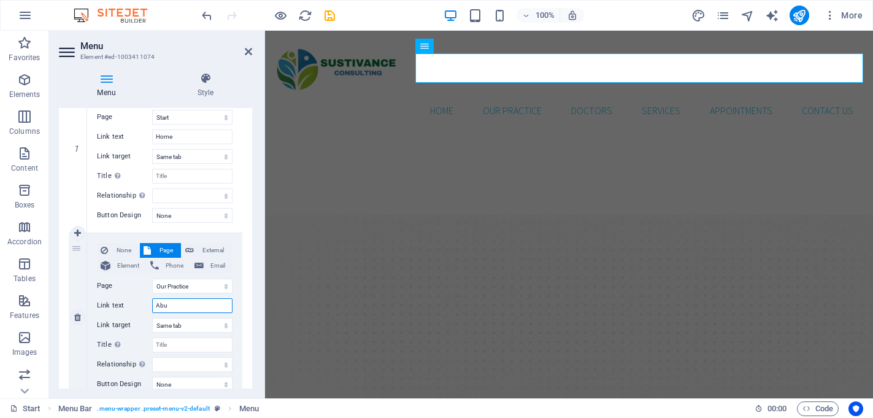
select select
type input "Abut"
select select
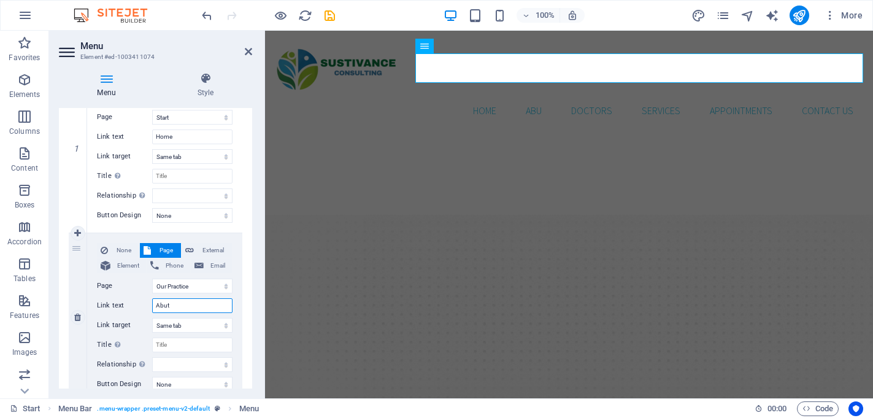
select select
type input "Abu"
select select
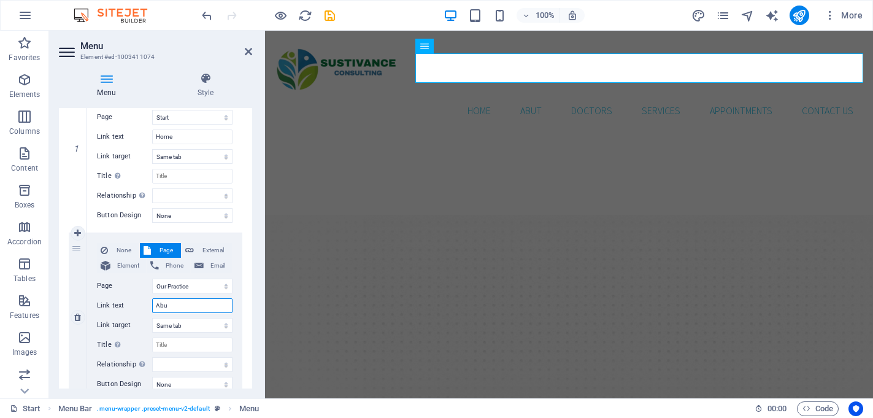
select select
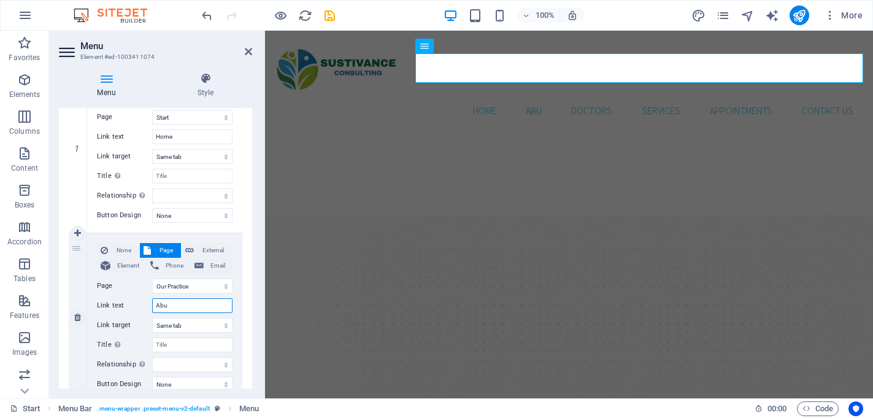
type input "Ab"
select select
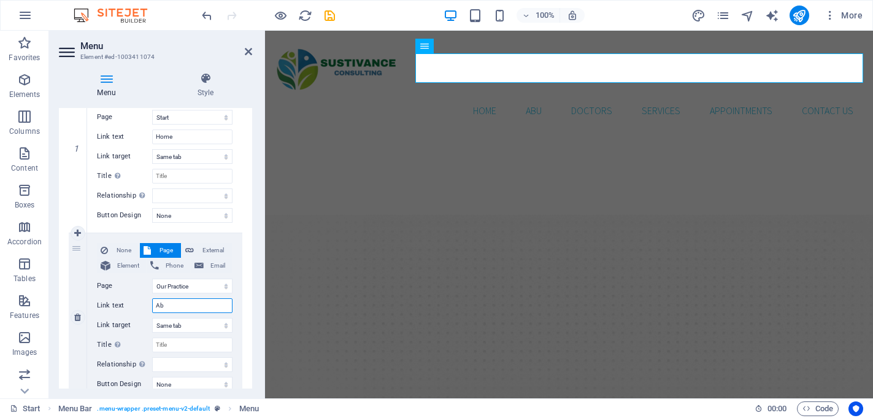
select select
type input "About"
select select
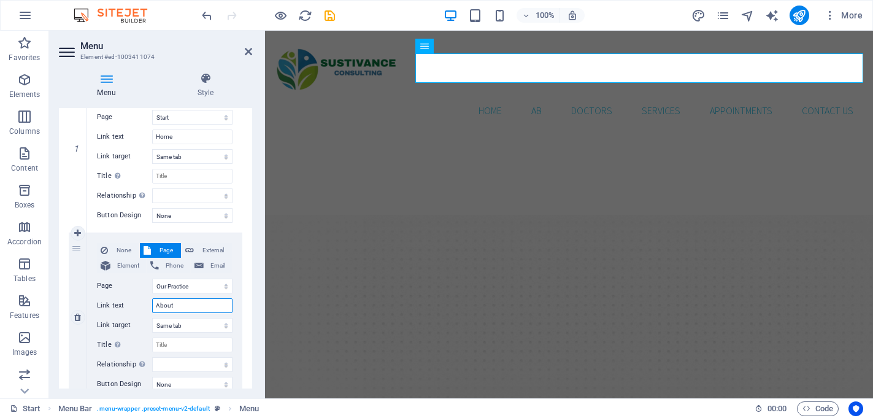
select select
type input "About us"
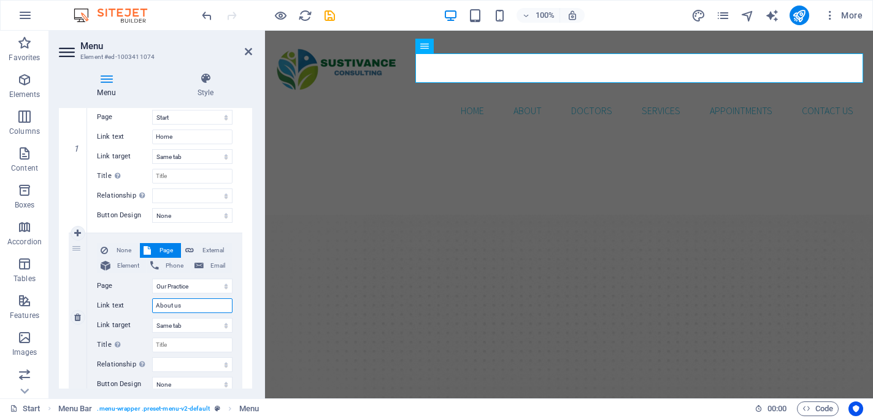
select select
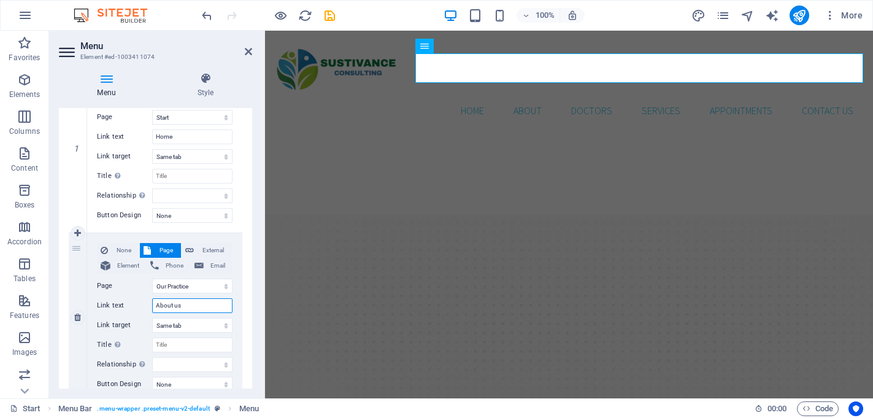
select select
click at [176, 308] on input "About us" at bounding box center [192, 305] width 80 height 15
type input "About Us"
select select
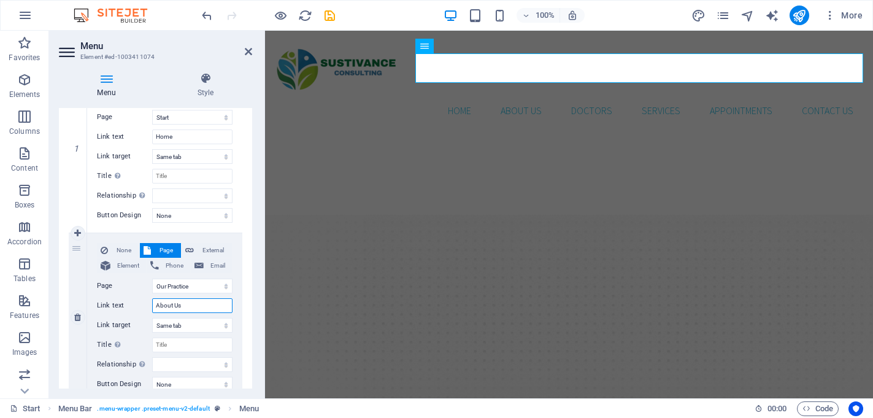
select select
type input "About Us"
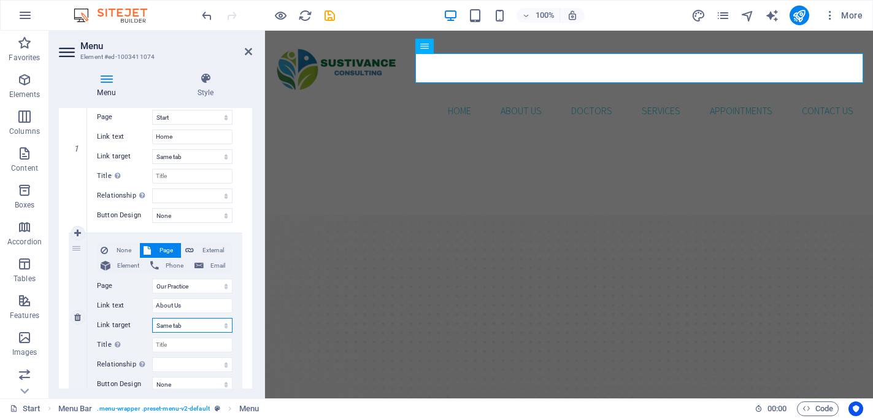
click at [228, 326] on select "New tab Same tab Overlay" at bounding box center [192, 325] width 80 height 15
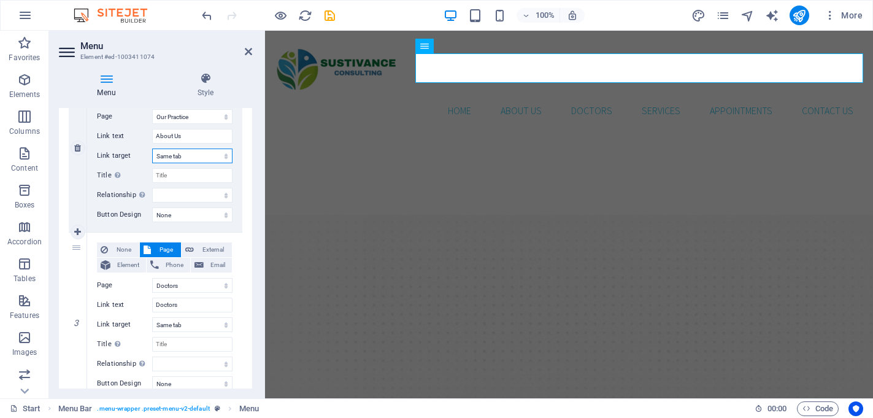
scroll to position [334, 0]
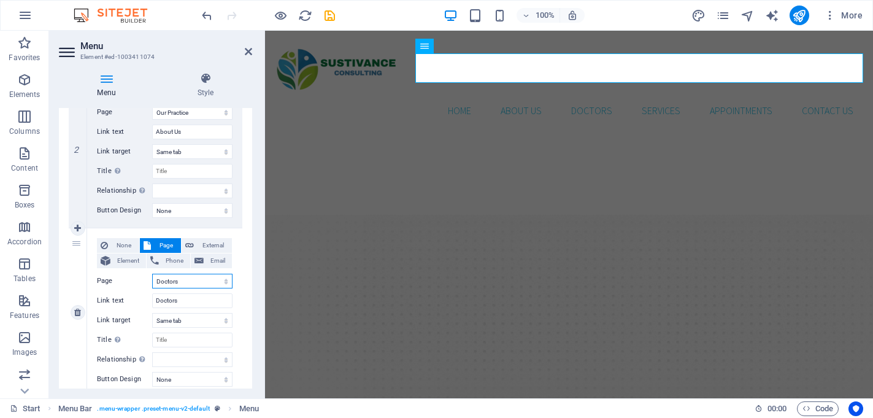
click at [175, 284] on select "Start Our Practice Doctors Services Appointments Legal Notice Privacy" at bounding box center [192, 281] width 80 height 15
click at [152, 274] on select "Start Our Practice Doctors Services Appointments Legal Notice Privacy" at bounding box center [192, 281] width 80 height 15
click at [168, 302] on input "Doctors" at bounding box center [192, 300] width 80 height 15
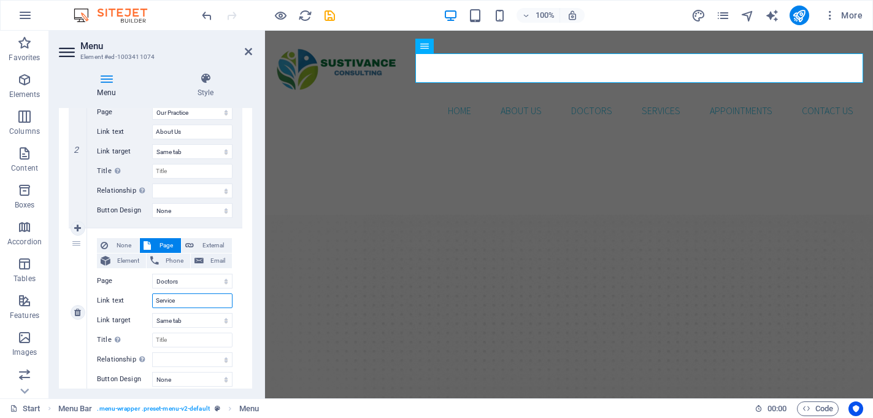
type input "Services"
select select
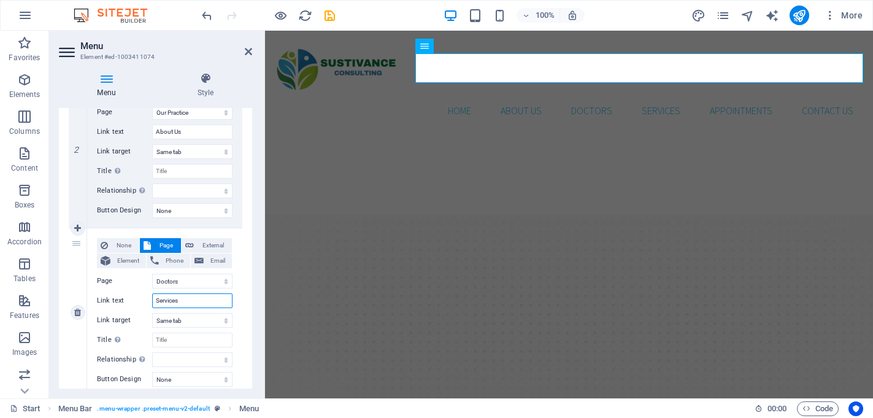
select select
type input "Services"
click at [185, 343] on input "Title Additional link description, should not be the same as the link text. The…" at bounding box center [192, 340] width 80 height 15
type input "serv"
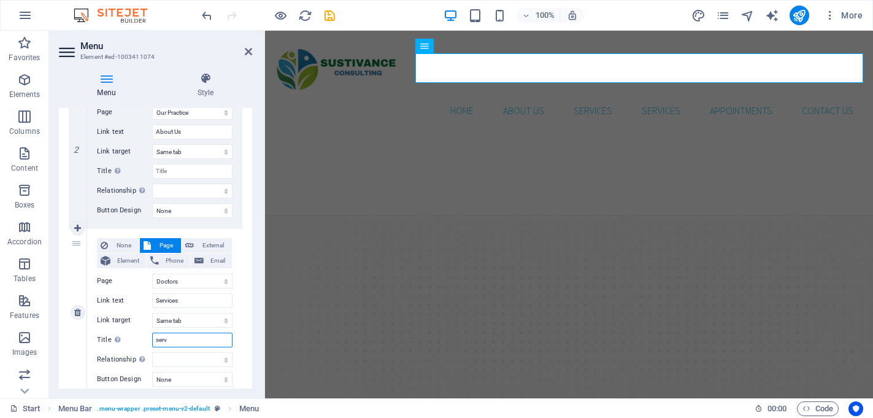
select select
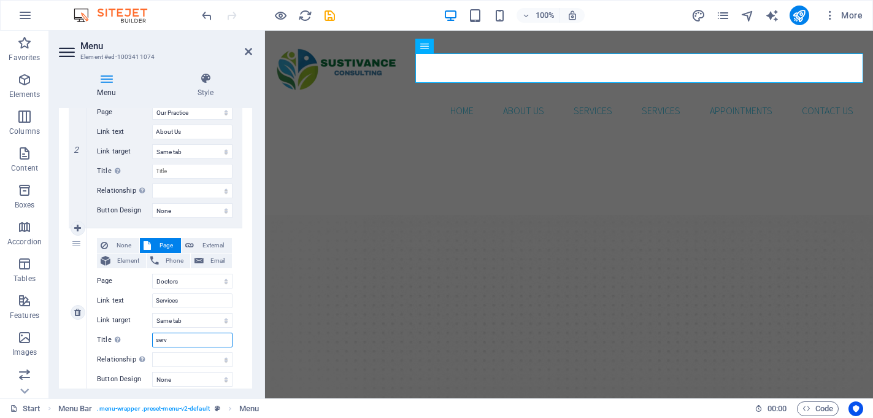
select select
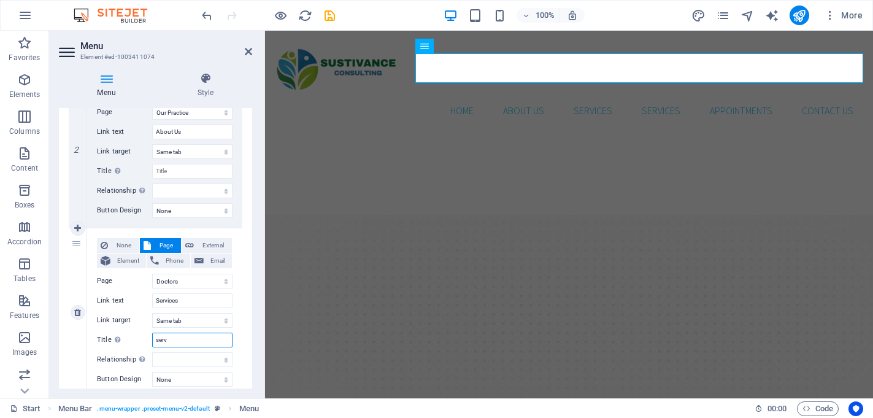
select select
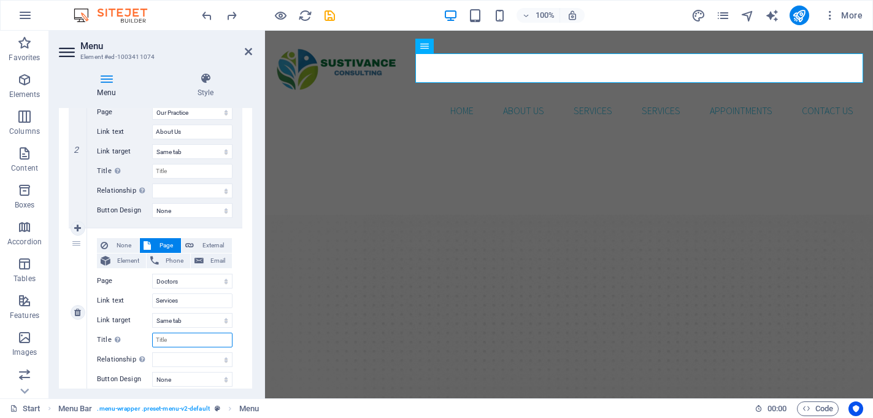
select select
click at [236, 317] on div "None Page External Element Phone Email Page Start Our Practice Doctors Services…" at bounding box center [164, 312] width 155 height 168
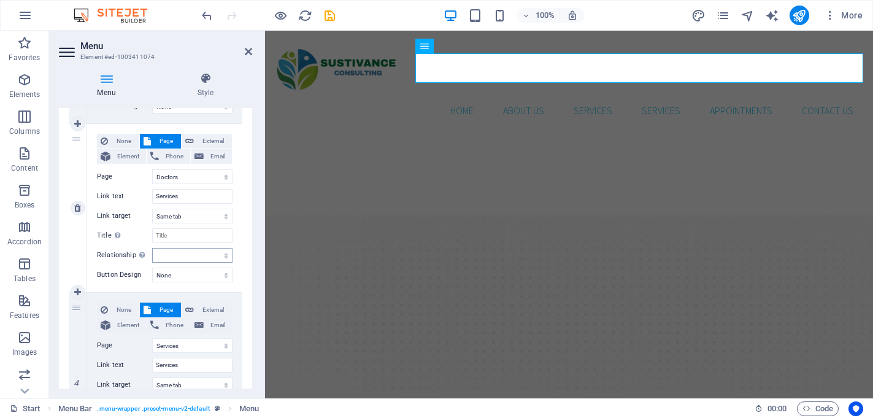
scroll to position [427, 0]
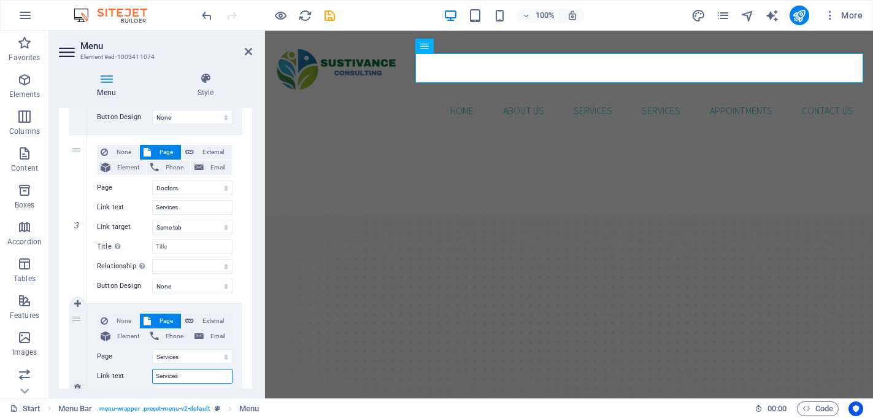
click at [174, 378] on input "Services" at bounding box center [192, 376] width 80 height 15
type input "Key Sectors"
select select
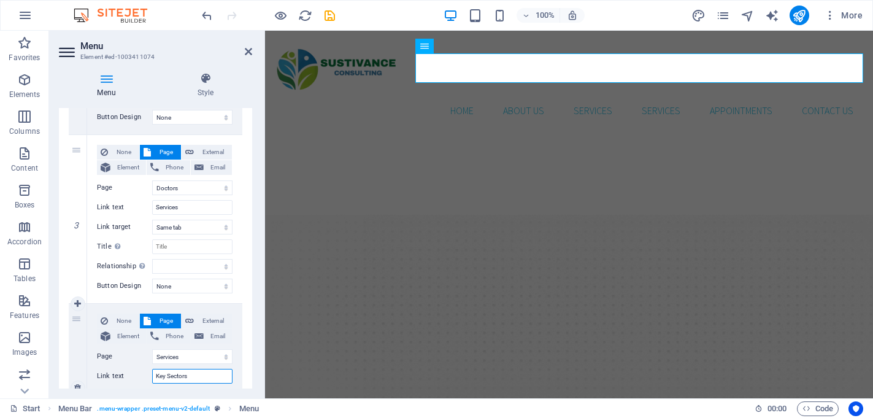
select select
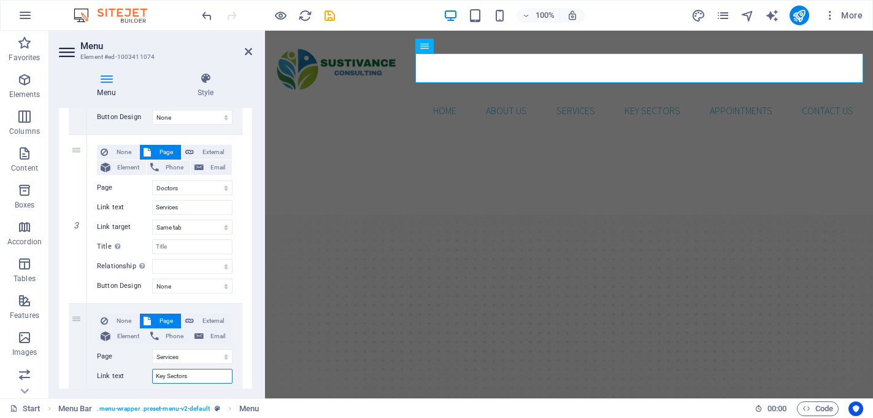
type input "Key Sectors"
click at [244, 345] on div "1 None Page External Element Phone Email Page Start Our Practice Doctors Servic…" at bounding box center [155, 304] width 193 height 1032
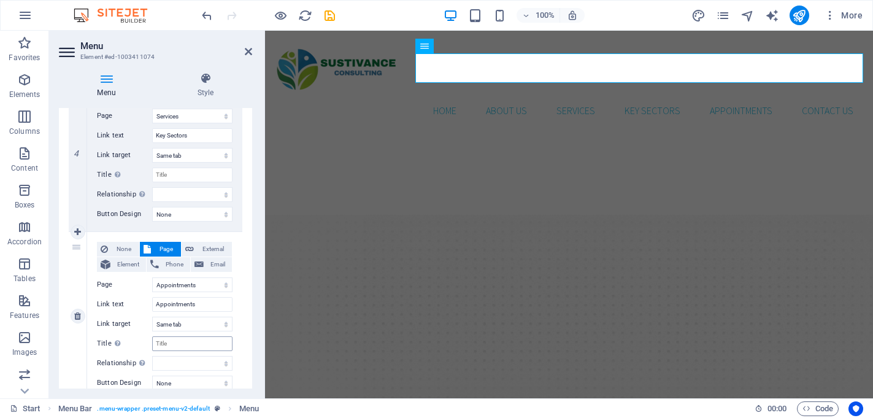
scroll to position [669, 0]
click at [191, 303] on input "Appointments" at bounding box center [192, 303] width 80 height 15
type input "Insights"
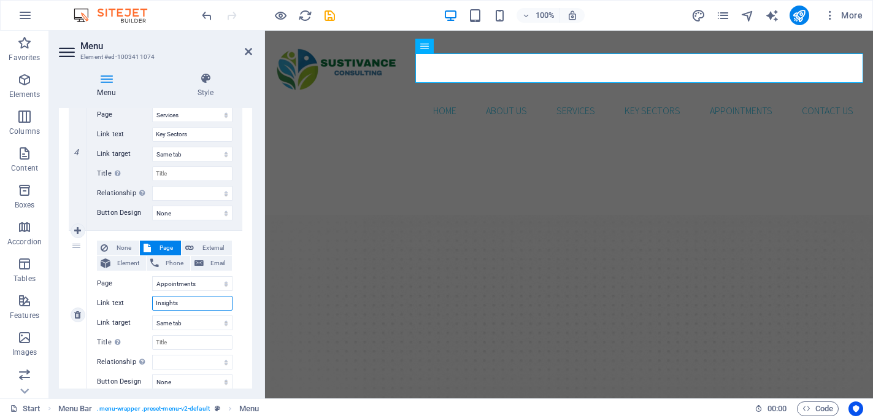
select select
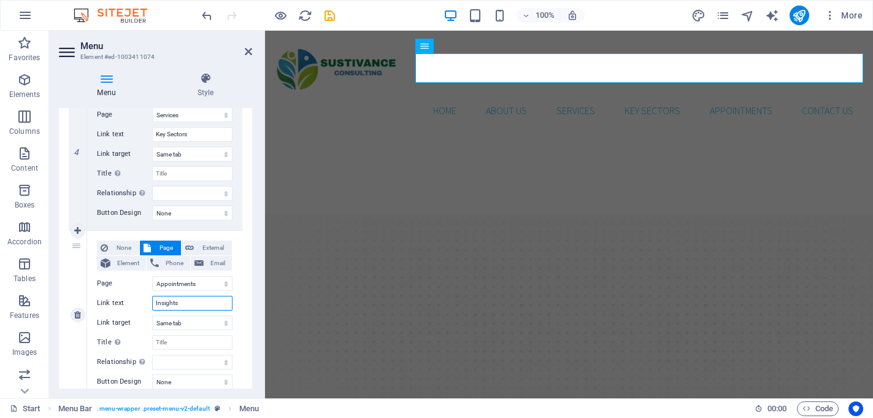
select select
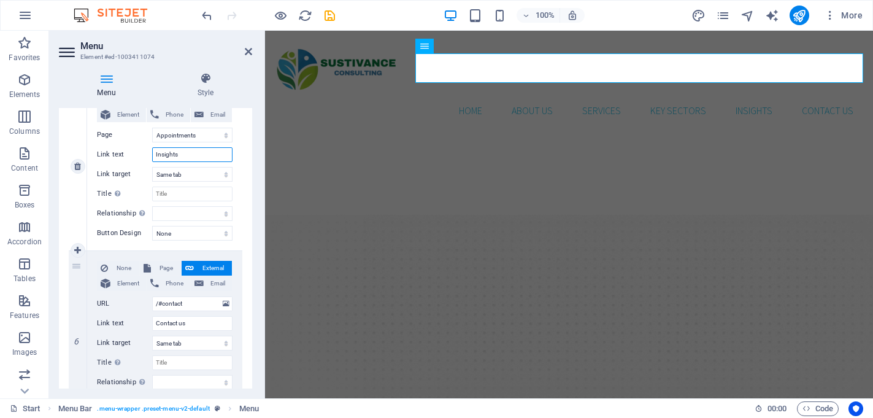
scroll to position [822, 0]
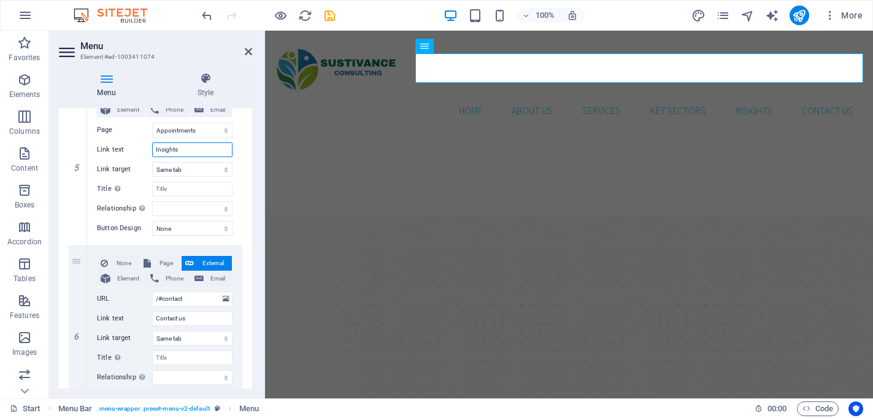
type input "Insights"
click at [253, 237] on div "Menu Style Menu Auto Custom Create custom menu items for this menu. Recommended…" at bounding box center [155, 231] width 213 height 336
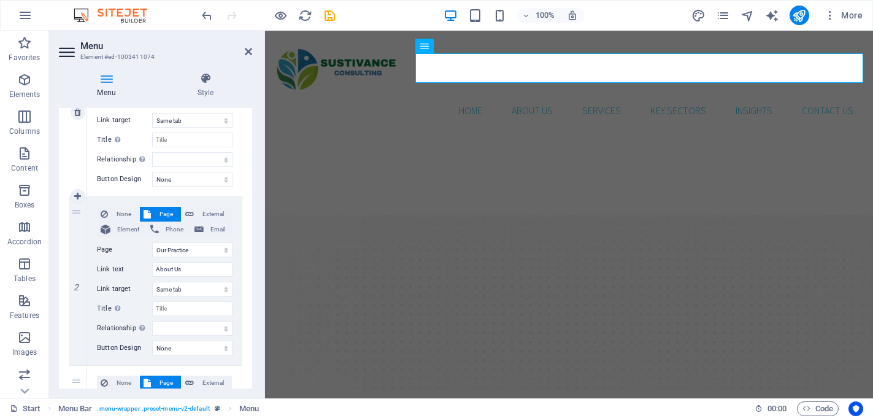
scroll to position [0, 0]
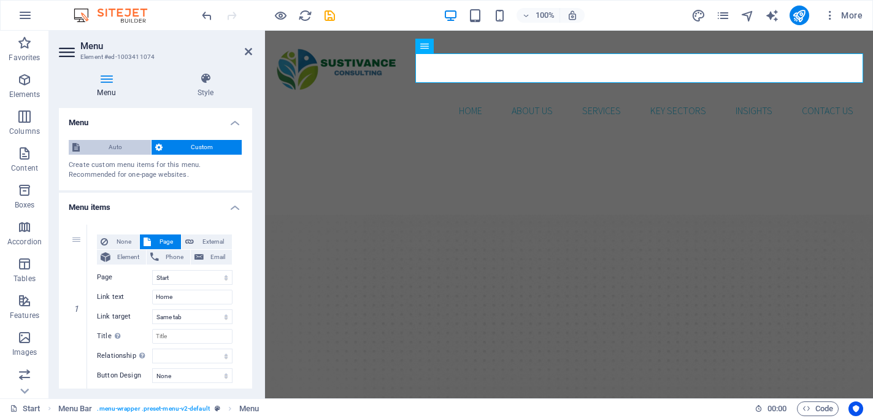
click at [109, 147] on span "Auto" at bounding box center [115, 147] width 64 height 15
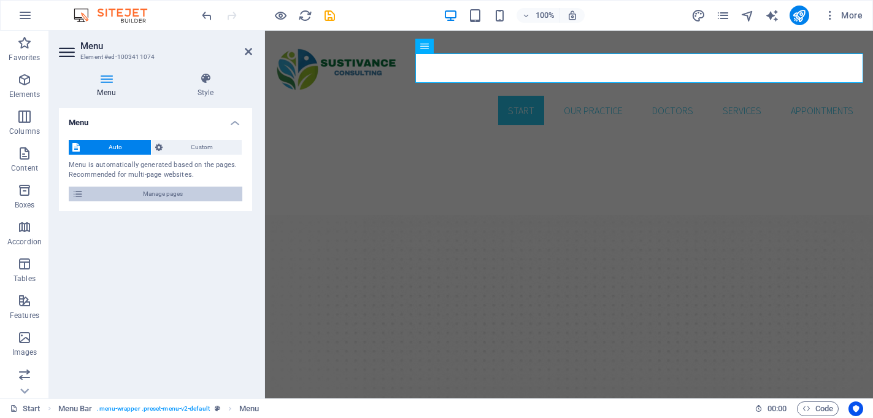
click at [157, 191] on span "Manage pages" at bounding box center [163, 194] width 152 height 15
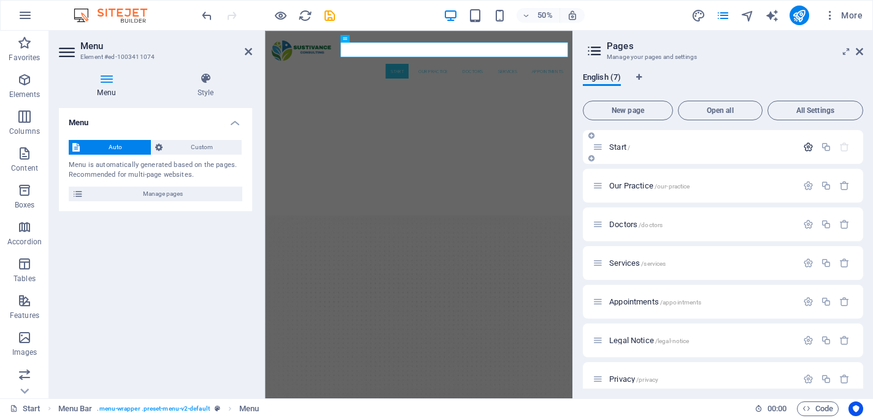
click at [807, 149] on icon "button" at bounding box center [808, 147] width 10 height 10
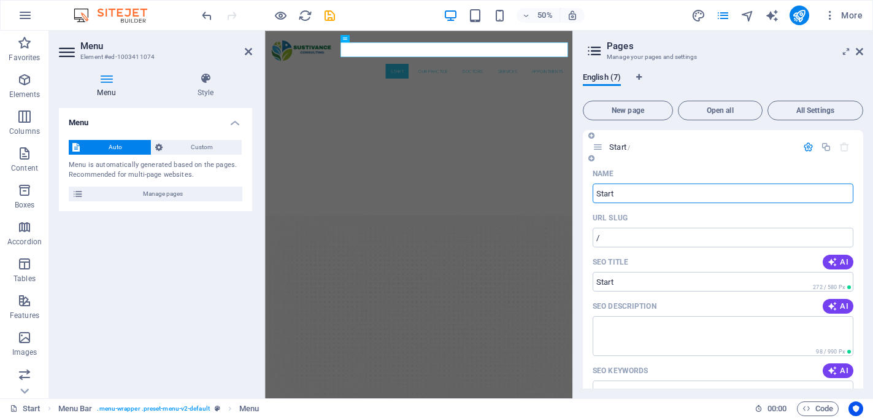
click at [624, 185] on input "Start" at bounding box center [723, 194] width 261 height 20
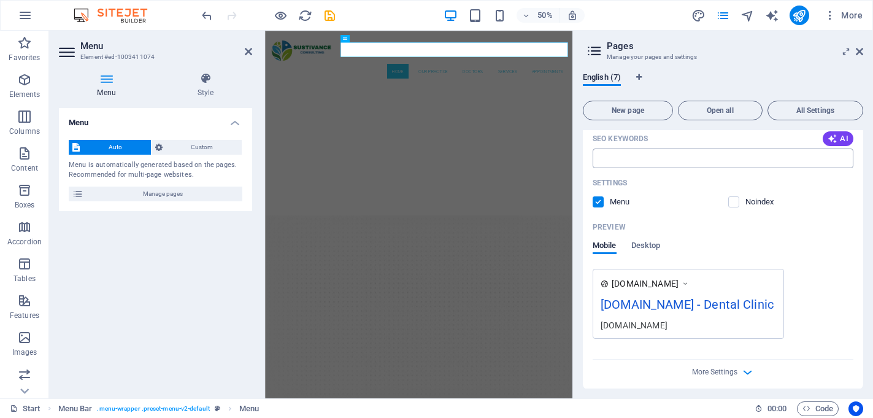
scroll to position [233, 0]
type input "Home"
click at [646, 247] on span "Desktop" at bounding box center [646, 246] width 29 height 17
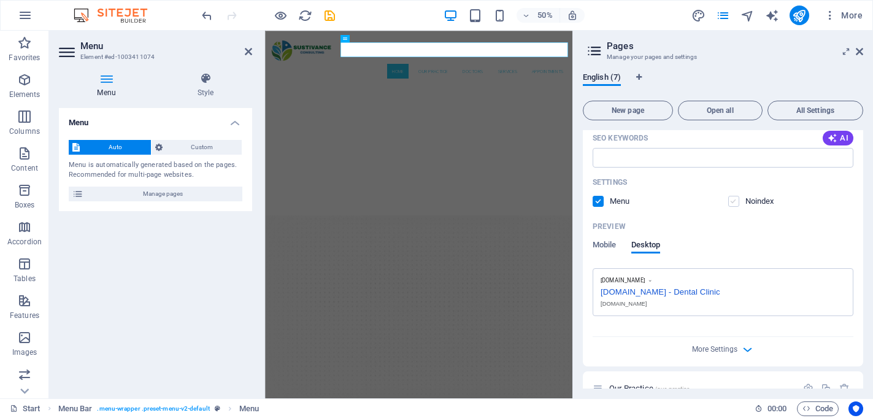
click at [733, 202] on label at bounding box center [734, 201] width 11 height 11
click at [0, 0] on input "checkbox" at bounding box center [0, 0] width 0 height 0
click at [607, 203] on span at bounding box center [607, 201] width 6 height 6
click at [598, 199] on label at bounding box center [598, 201] width 11 height 11
click at [0, 0] on input "checkbox" at bounding box center [0, 0] width 0 height 0
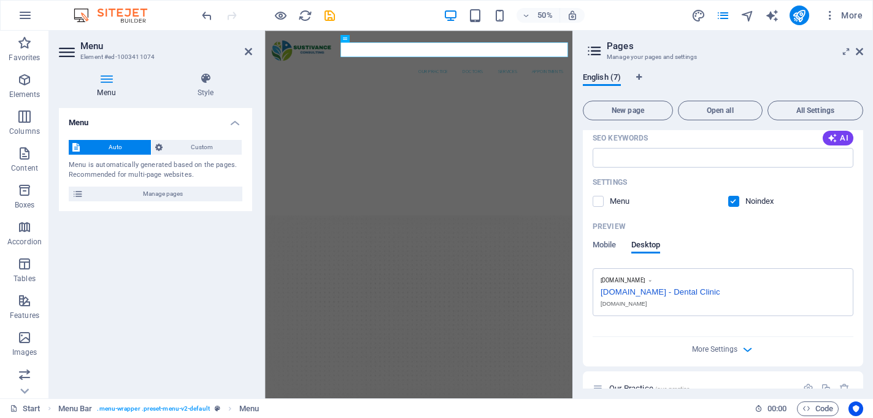
click at [602, 239] on div "Preview Mobile Desktop" at bounding box center [723, 243] width 261 height 52
click at [602, 242] on span "Mobile" at bounding box center [605, 246] width 24 height 17
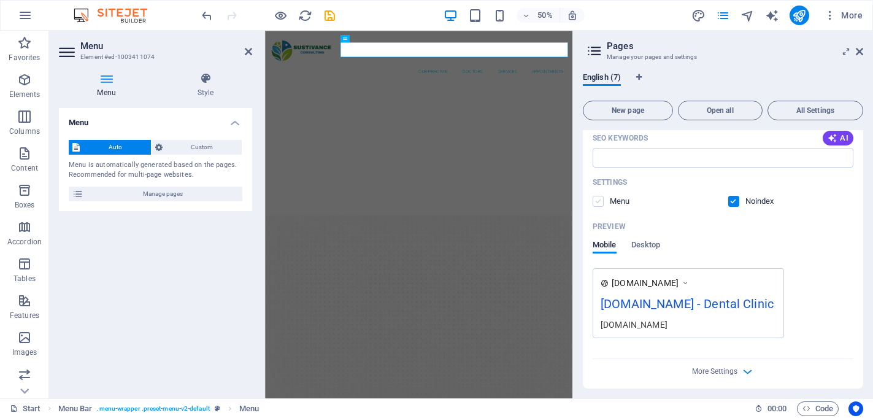
click at [601, 205] on label at bounding box center [598, 201] width 11 height 11
click at [0, 0] on input "checkbox" at bounding box center [0, 0] width 0 height 0
click at [735, 200] on label at bounding box center [734, 201] width 11 height 11
click at [0, 0] on input "checkbox" at bounding box center [0, 0] width 0 height 0
click at [640, 246] on span "Desktop" at bounding box center [646, 246] width 29 height 17
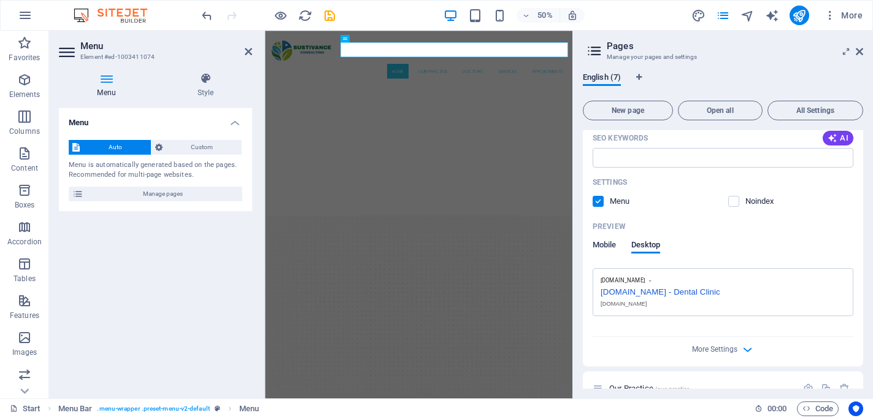
click at [603, 244] on span "Mobile" at bounding box center [605, 246] width 24 height 17
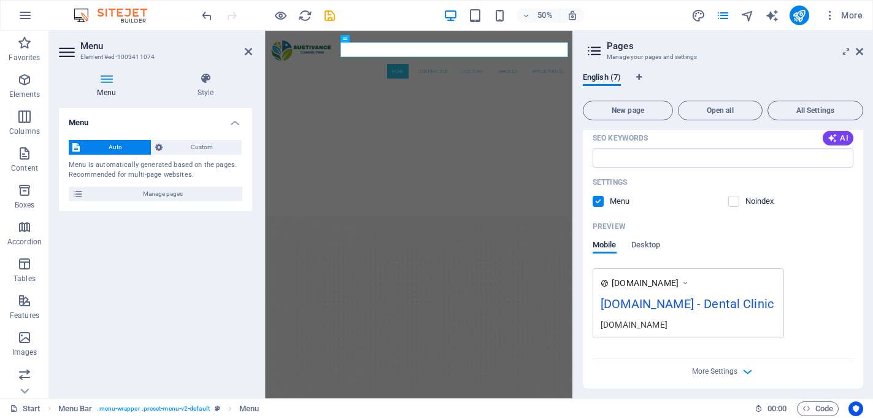
click at [679, 281] on span "[DOMAIN_NAME]" at bounding box center [645, 283] width 67 height 12
click at [676, 215] on div "Name Home ​ URL SLUG / ​ SEO Title AI ​ 272 / 580 Px SEO Description AI ​ 98 / …" at bounding box center [723, 159] width 280 height 457
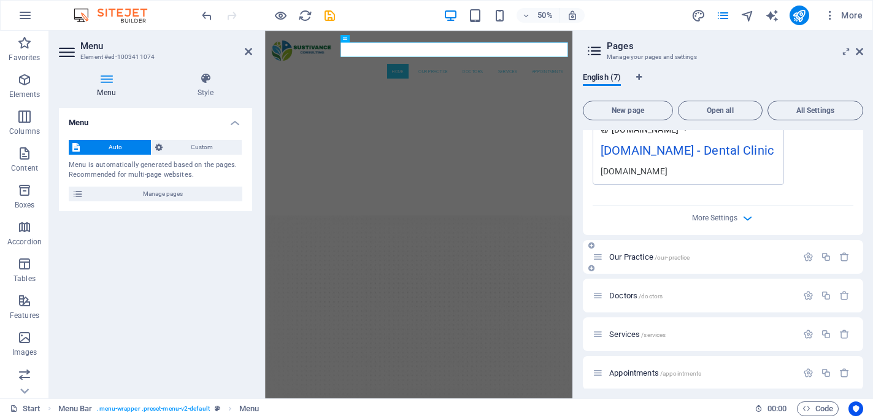
scroll to position [376, 0]
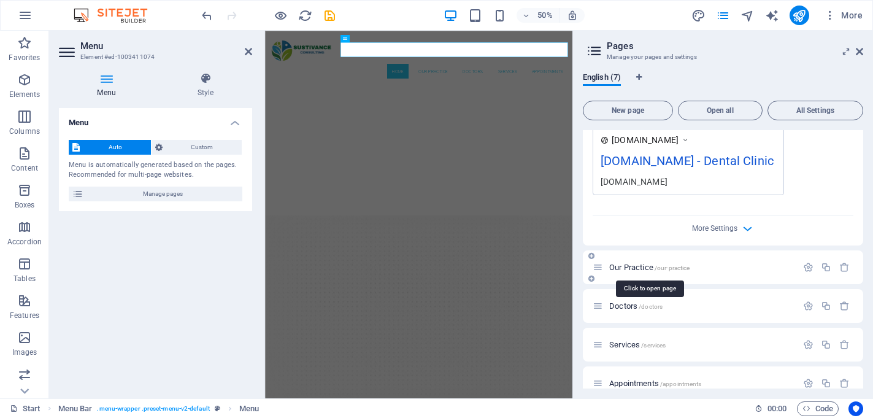
click at [641, 266] on span "Our Practice /our-practice" at bounding box center [649, 267] width 80 height 9
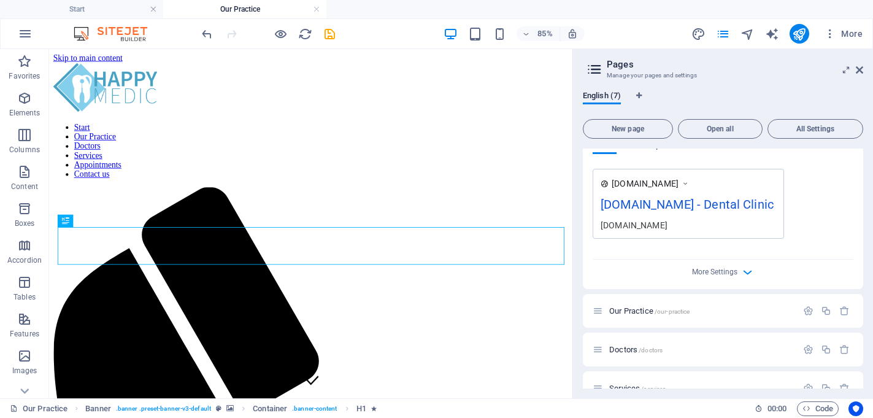
scroll to position [398, 0]
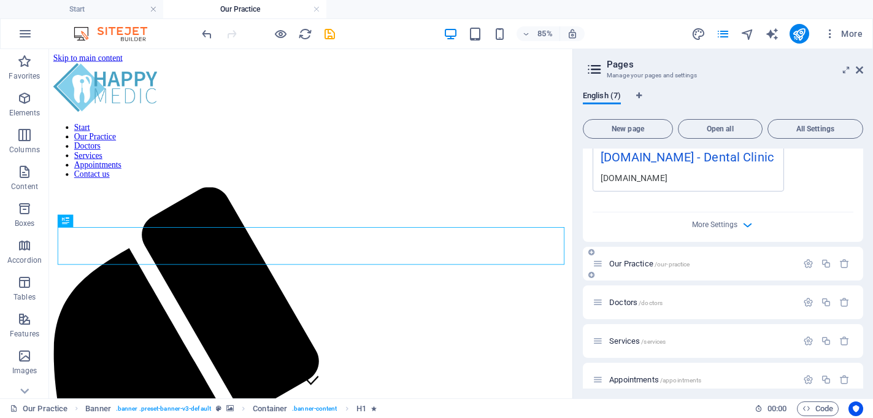
click at [640, 276] on div "Our Practice /our-practice" at bounding box center [723, 264] width 280 height 34
click at [803, 266] on icon "button" at bounding box center [808, 263] width 10 height 10
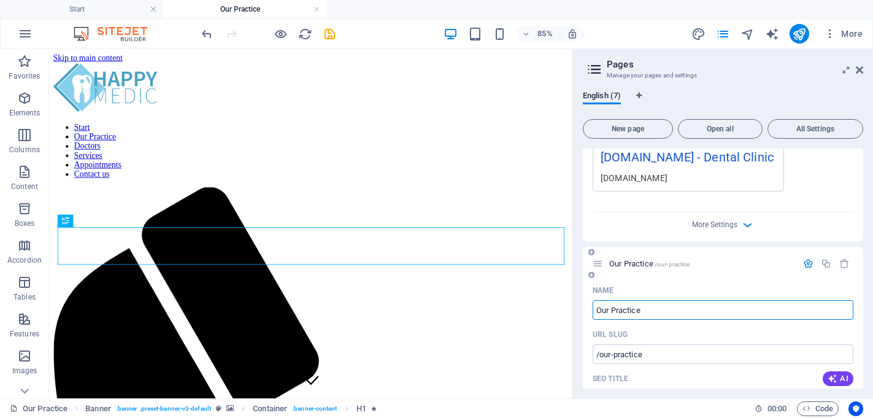
click at [619, 319] on input "Our Practice" at bounding box center [723, 310] width 261 height 20
click at [623, 314] on input "Our Practice" at bounding box center [723, 310] width 261 height 20
type input "Abi"
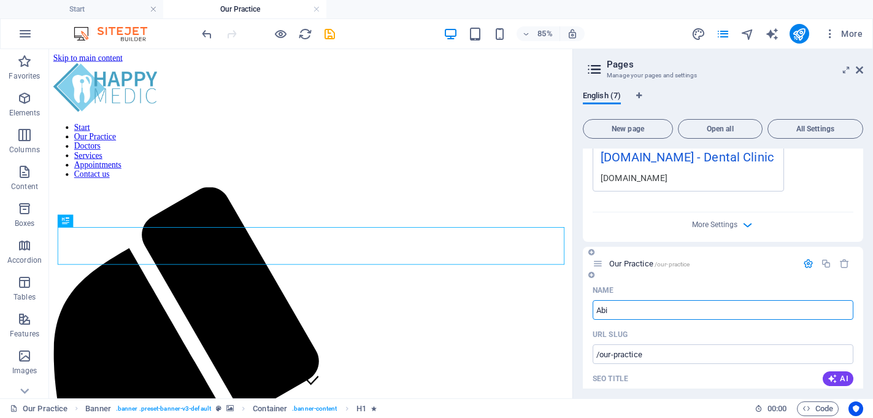
type input "/abi"
type input "Abi"
type input "Ab"
type input "/ab"
type input "Ab"
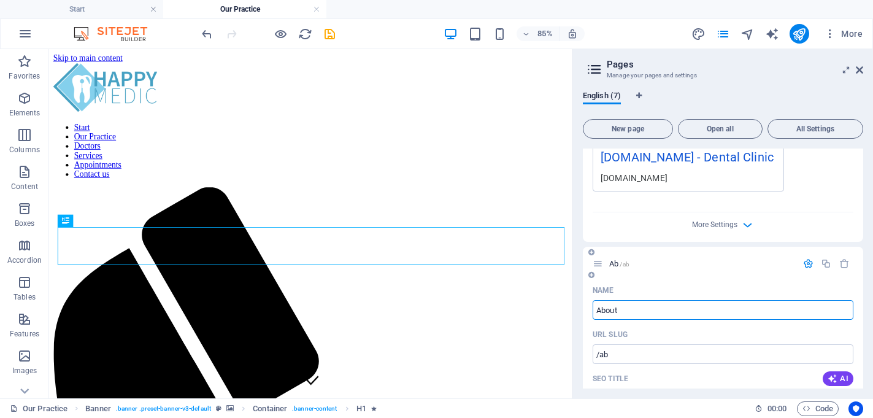
type input "About"
type input "/abo"
type input "Abo"
type input "About U"
type input "/about"
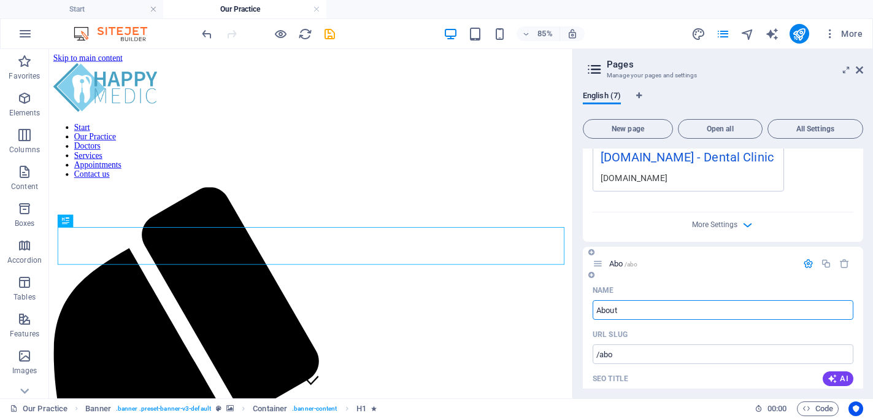
type input "About"
type input "About Us"
type input "/about-us"
type input "About Us"
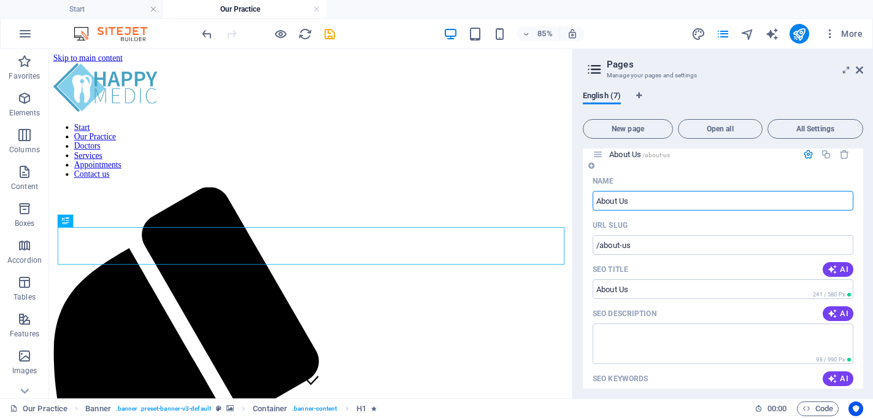
scroll to position [497, 0]
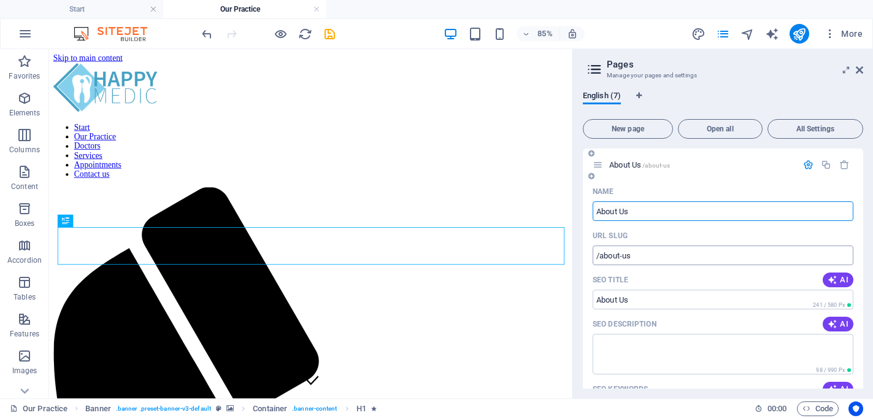
type input "About Us"
click at [619, 260] on input "/about-us" at bounding box center [723, 255] width 261 height 20
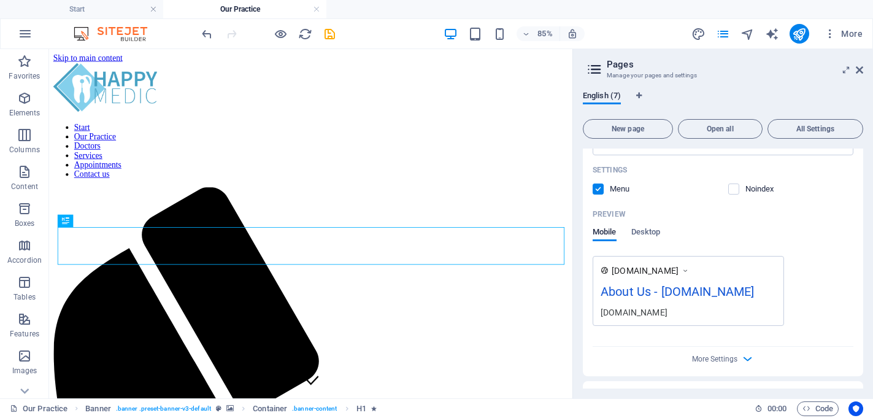
click at [776, 264] on div "[DOMAIN_NAME]" at bounding box center [689, 270] width 176 height 13
click at [797, 244] on div "Mobile Desktop" at bounding box center [723, 239] width 261 height 23
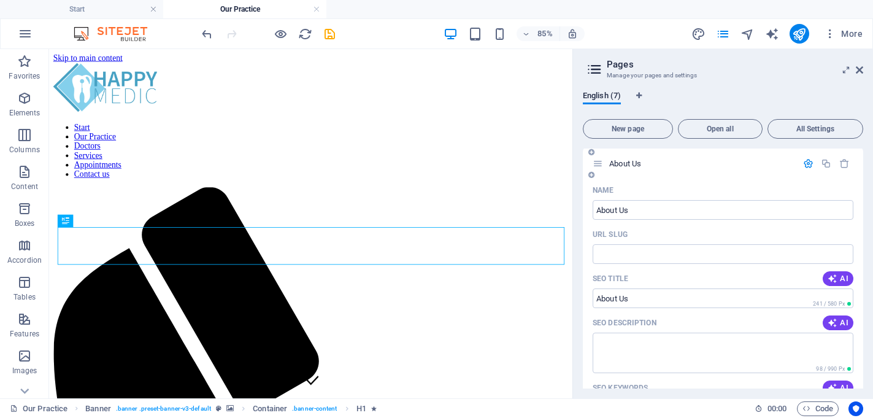
scroll to position [492, 0]
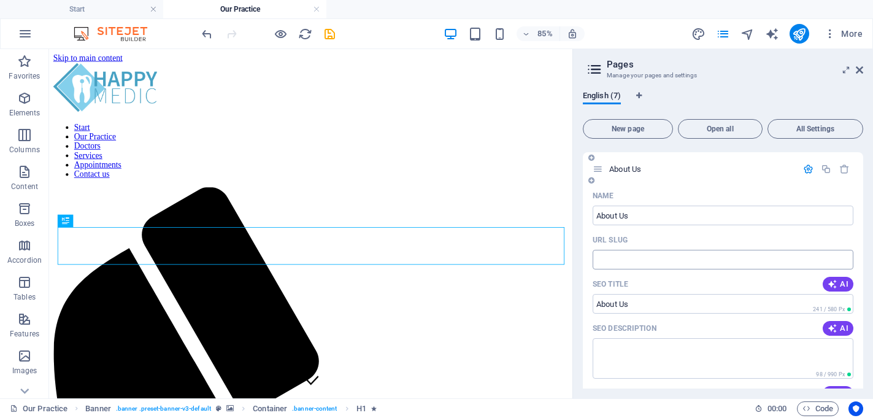
click at [660, 269] on input "URL SLUG" at bounding box center [723, 260] width 261 height 20
paste input "/about-us"
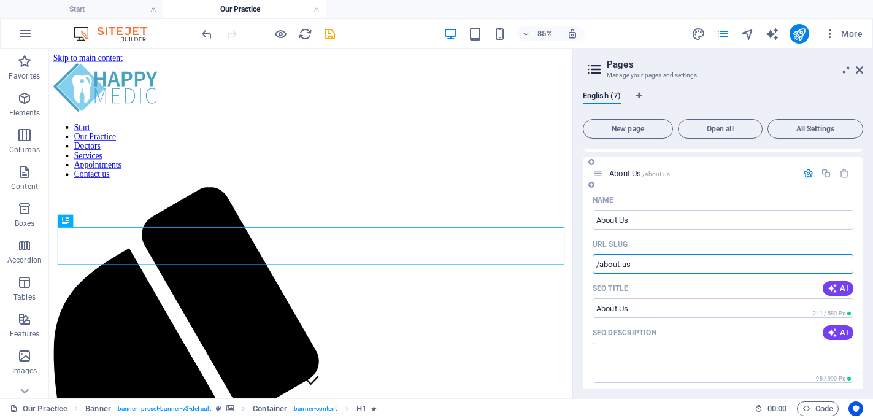
scroll to position [484, 0]
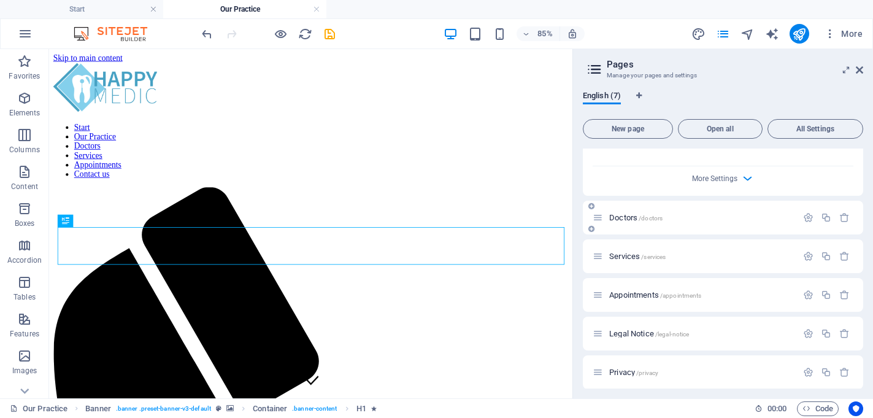
type input "/about-us"
click at [629, 220] on span "Doctors /doctors" at bounding box center [635, 217] width 53 height 9
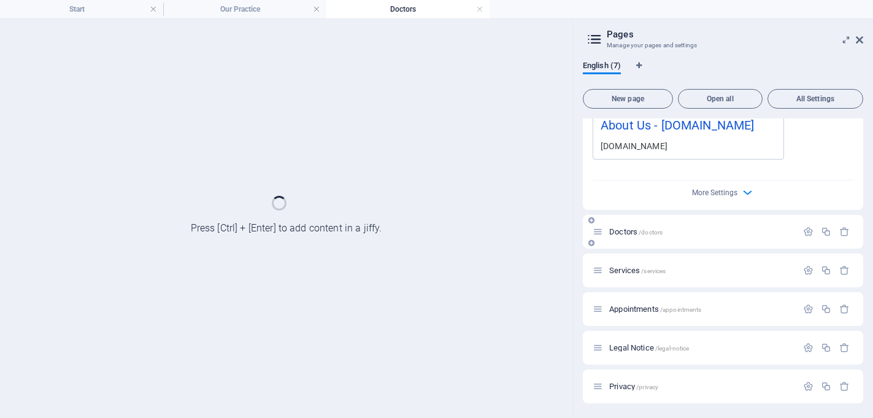
scroll to position [896, 0]
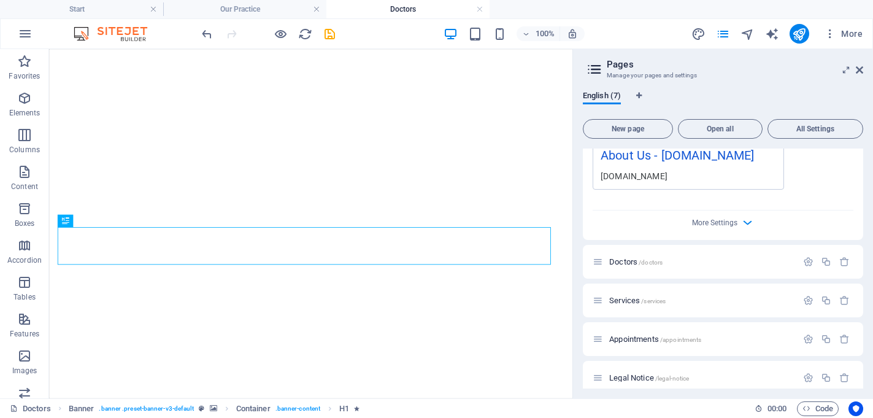
click at [629, 230] on div "More Settings" at bounding box center [723, 221] width 261 height 20
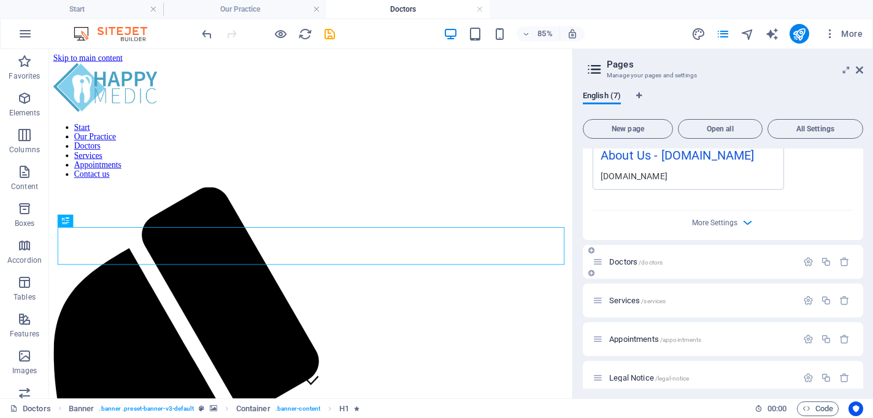
scroll to position [0, 0]
click at [626, 263] on span "Doctors /doctors" at bounding box center [635, 261] width 53 height 9
click at [598, 263] on icon at bounding box center [598, 262] width 10 height 10
click at [805, 261] on icon "button" at bounding box center [808, 262] width 10 height 10
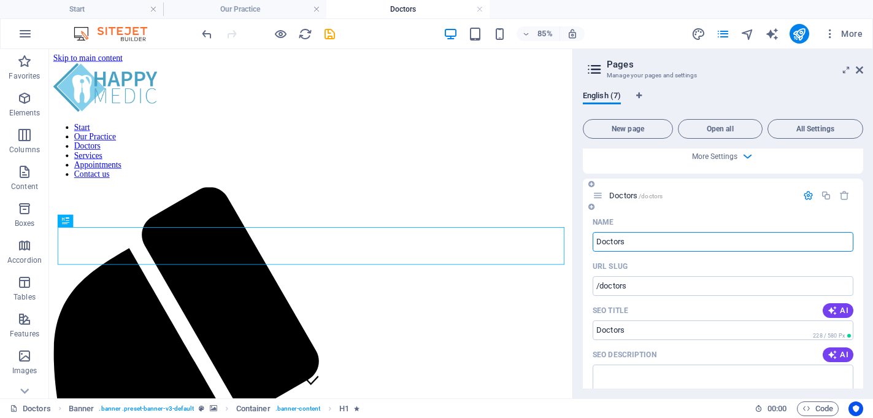
scroll to position [963, 0]
click at [609, 246] on input "Doctors" at bounding box center [723, 241] width 261 height 20
type input "Services"
type input "/serv"
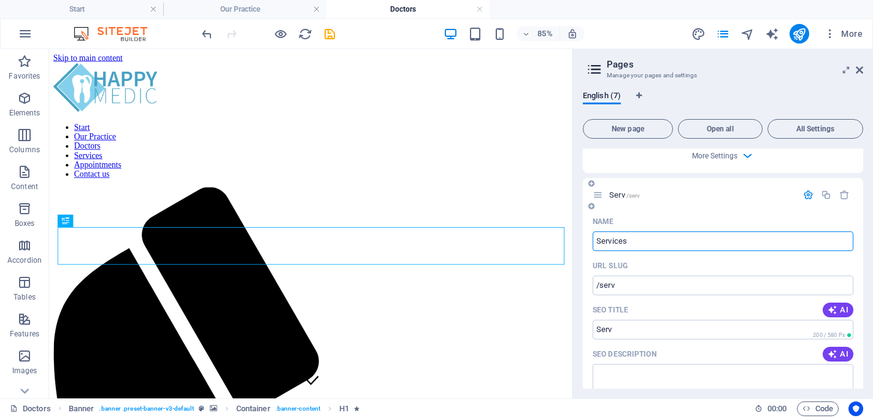
type input "Serv"
type input "Services"
type input "/services-7"
type input "Services"
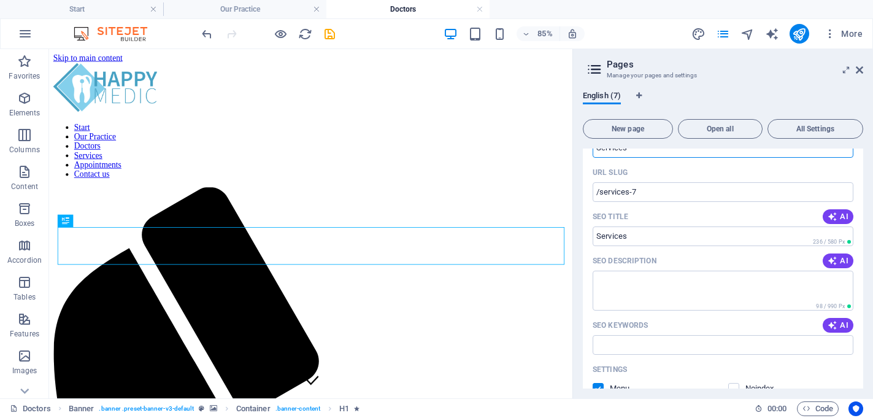
scroll to position [1062, 0]
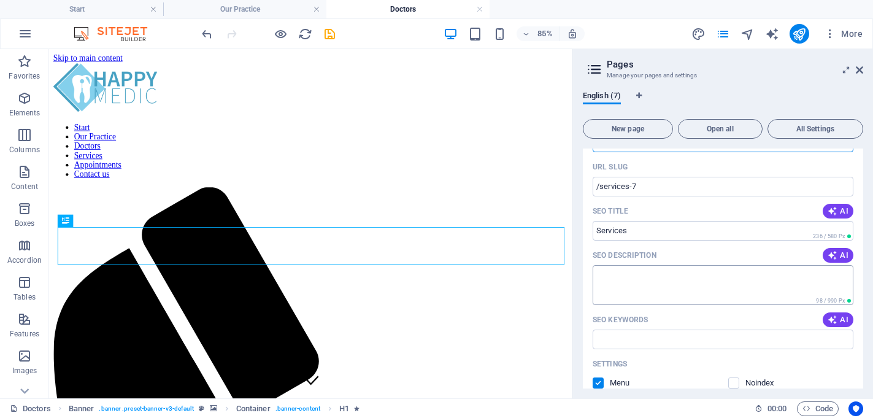
type input "Services"
click at [631, 280] on textarea "SEO Description" at bounding box center [723, 285] width 261 height 40
